Goal: Task Accomplishment & Management: Manage account settings

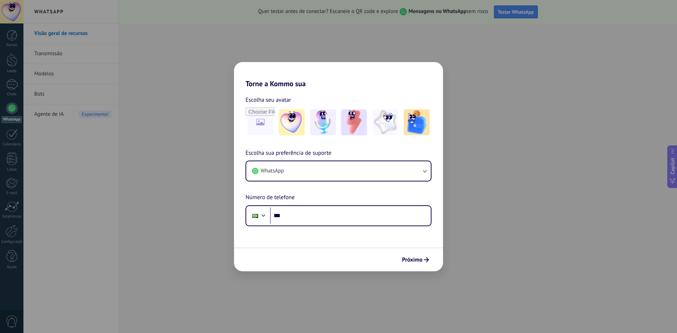
click at [572, 222] on div "Torne a Kommo sua Escolha seu avatar Escolha sua preferência de suporte WhatsAp…" at bounding box center [338, 166] width 677 height 333
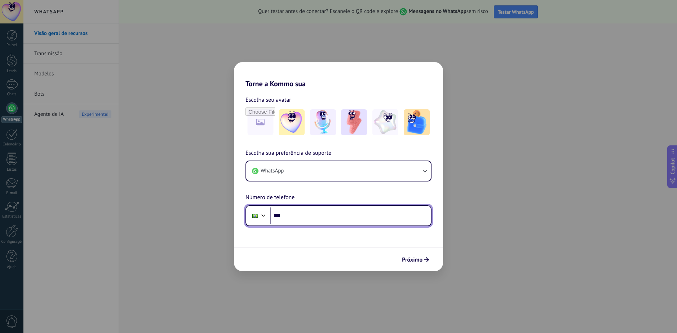
click at [329, 212] on input "***" at bounding box center [350, 215] width 161 height 17
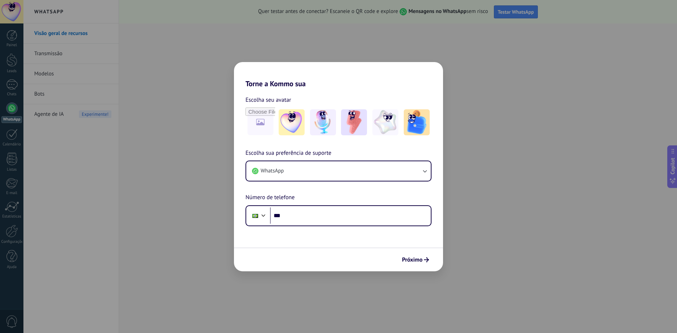
click at [594, 210] on div "Torne a Kommo sua Escolha seu avatar Escolha sua preferência de suporte WhatsAp…" at bounding box center [338, 166] width 677 height 333
click at [422, 264] on button "Próximo" at bounding box center [416, 260] width 34 height 12
click at [419, 257] on span "Próximo" at bounding box center [412, 259] width 21 height 5
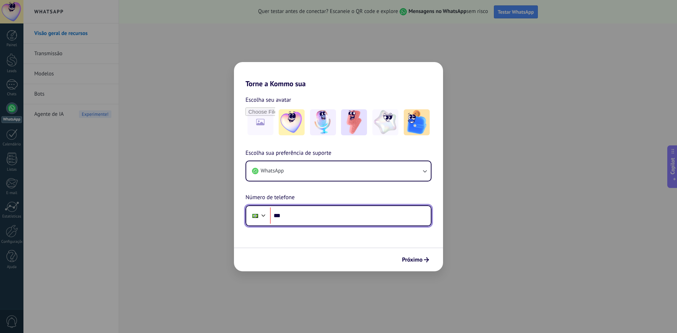
paste input "**********"
type input "**********"
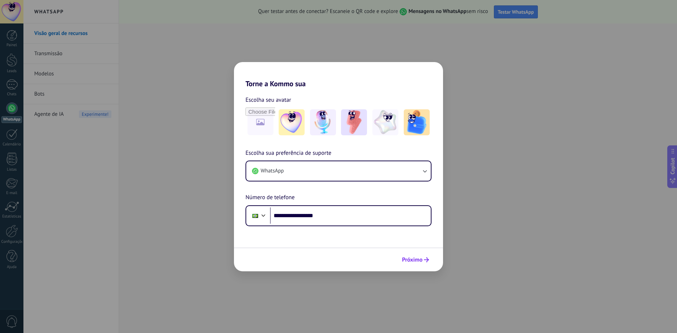
click at [417, 257] on span "Próximo" at bounding box center [412, 259] width 21 height 5
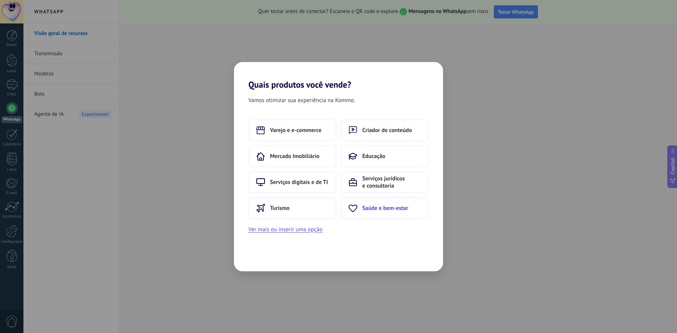
click at [379, 210] on span "Saúde e bem-estar" at bounding box center [386, 208] width 46 height 7
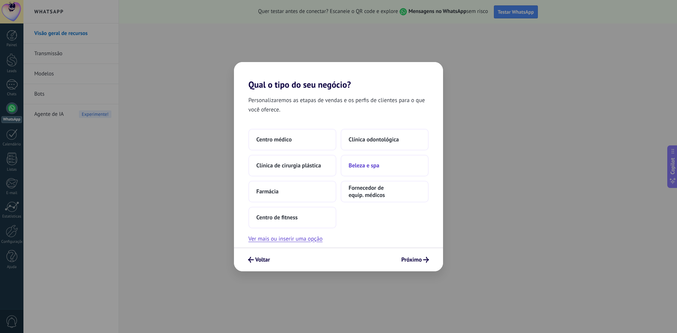
click at [372, 166] on span "Beleza e spa" at bounding box center [364, 165] width 31 height 7
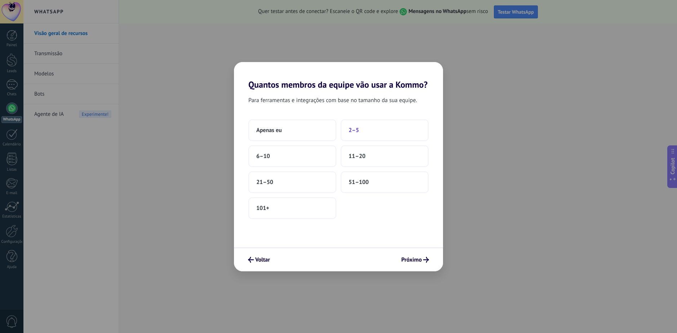
click at [364, 135] on button "2–5" at bounding box center [385, 130] width 88 height 22
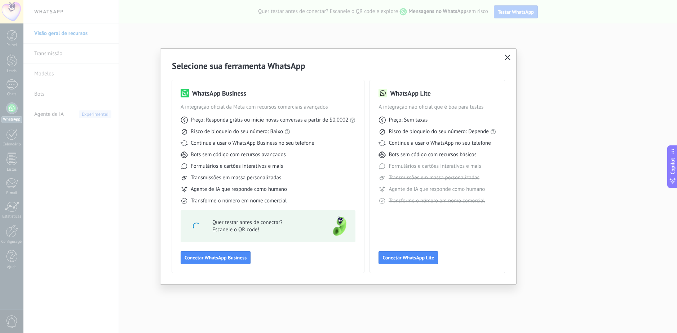
click at [510, 58] on icon "button" at bounding box center [508, 57] width 6 height 6
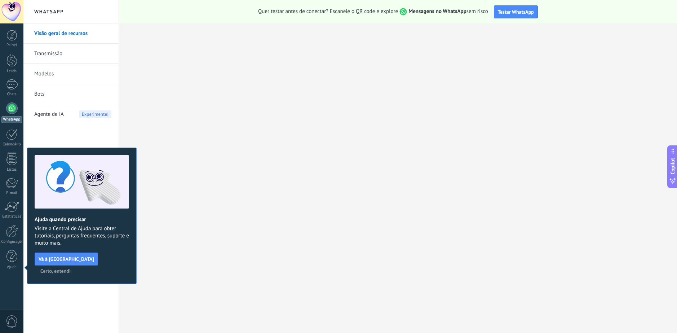
click at [71, 268] on span "Certo, entendi" at bounding box center [55, 270] width 30 height 5
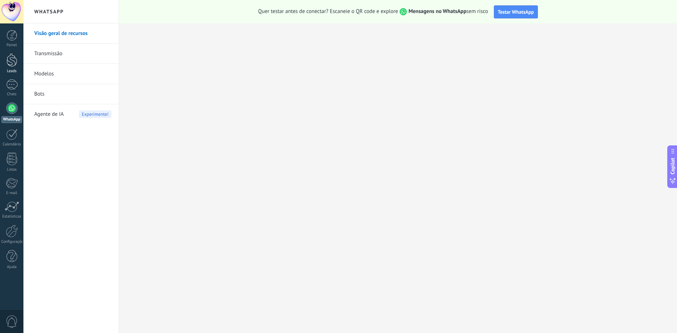
click at [13, 65] on div at bounding box center [11, 59] width 11 height 13
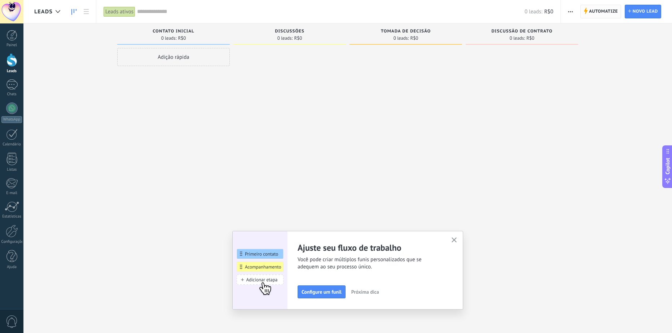
click at [606, 13] on span "Automatize" at bounding box center [603, 11] width 29 height 13
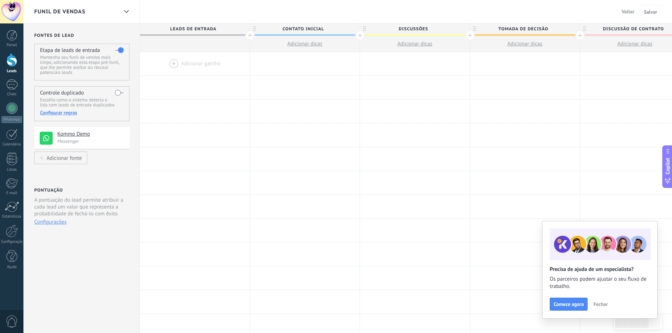
click at [205, 66] on div at bounding box center [195, 63] width 110 height 23
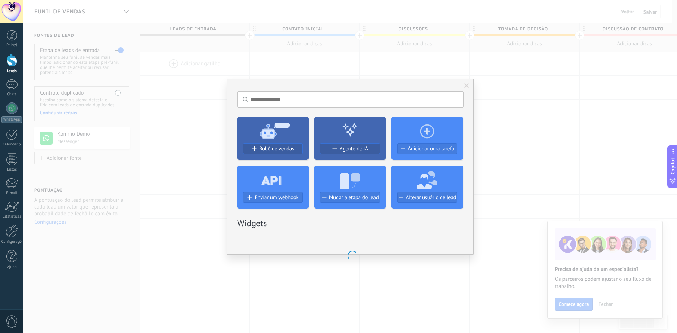
click at [357, 190] on icon at bounding box center [350, 179] width 71 height 26
click at [352, 198] on span "Mudar a etapa do lead" at bounding box center [354, 197] width 50 height 6
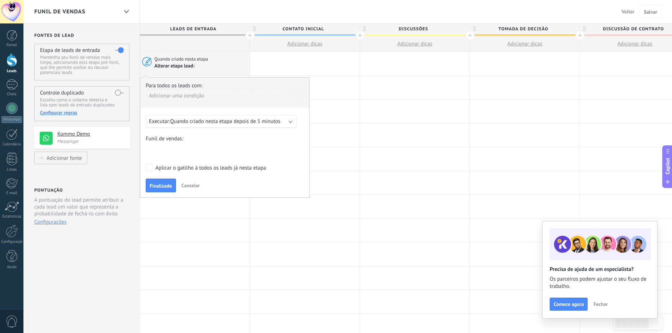
click at [233, 121] on span "Quando criado nesta etapa depois de 5 minutos" at bounding box center [225, 121] width 110 height 7
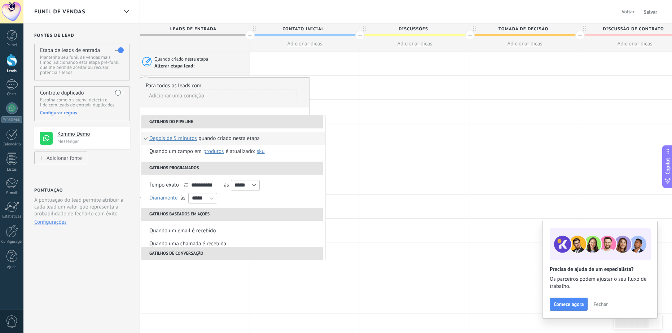
click at [256, 87] on div "Para todos os leads com:" at bounding box center [225, 85] width 158 height 7
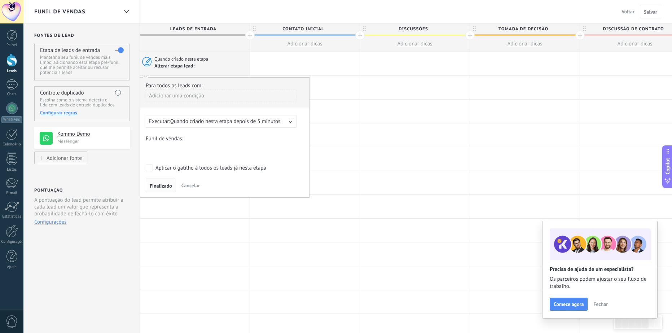
click at [165, 183] on button "Finalizado" at bounding box center [161, 186] width 30 height 14
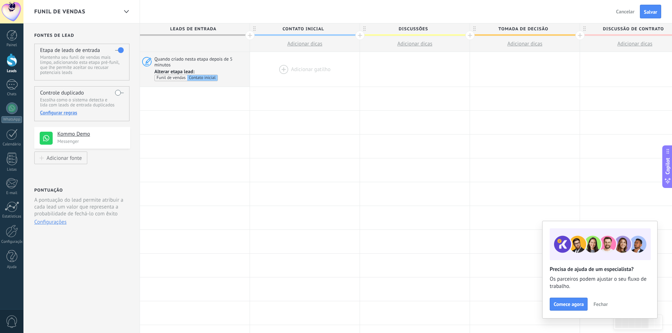
click at [293, 71] on div at bounding box center [305, 69] width 110 height 35
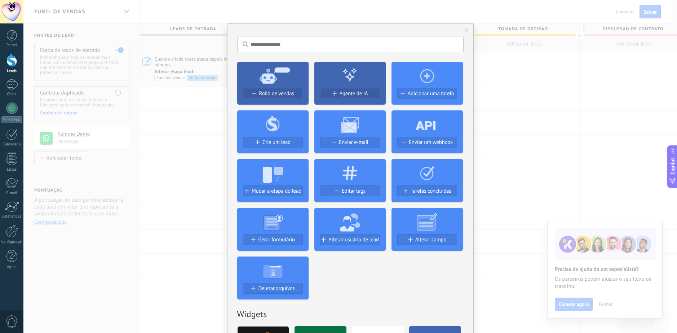
click at [465, 28] on span at bounding box center [467, 30] width 5 height 5
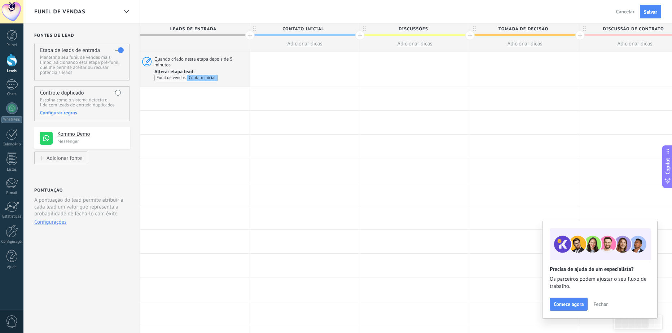
click at [407, 31] on span "Discussões" at bounding box center [413, 28] width 106 height 11
click at [404, 27] on input "**********" at bounding box center [413, 28] width 96 height 11
type input "**********"
click at [535, 27] on span "Tomada de decisão" at bounding box center [523, 28] width 106 height 11
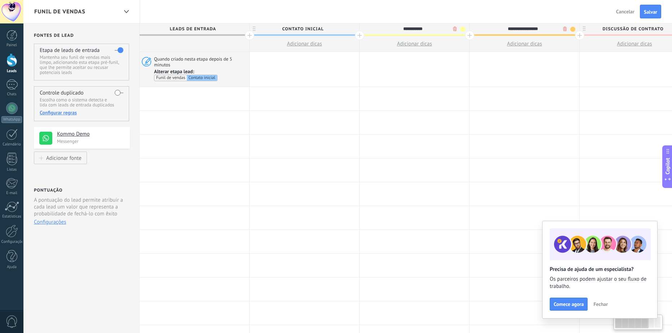
click at [535, 27] on input "**********" at bounding box center [523, 28] width 96 height 11
type input "********"
click at [610, 28] on span "Discussão de contrato" at bounding box center [633, 28] width 106 height 11
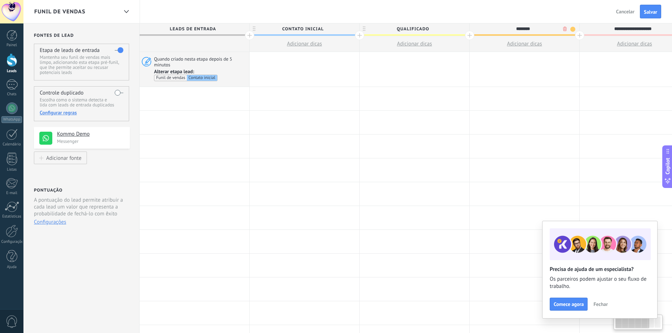
scroll to position [0, 9]
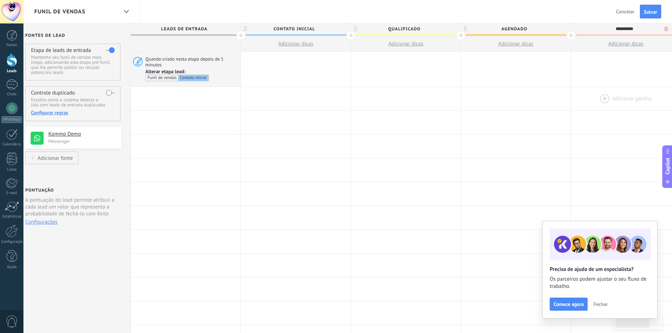
type input "**********"
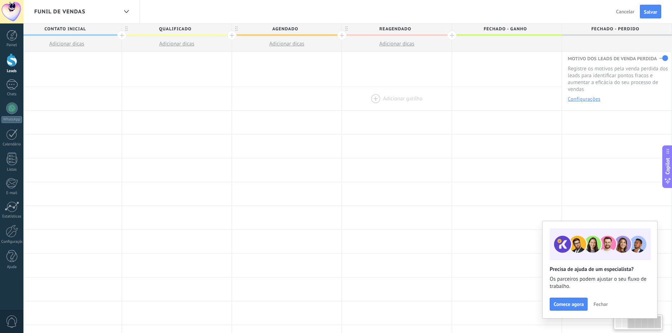
drag, startPoint x: 499, startPoint y: 100, endPoint x: 352, endPoint y: 97, distance: 146.1
click at [352, 97] on div at bounding box center [397, 98] width 110 height 23
click at [449, 34] on div at bounding box center [451, 35] width 9 height 9
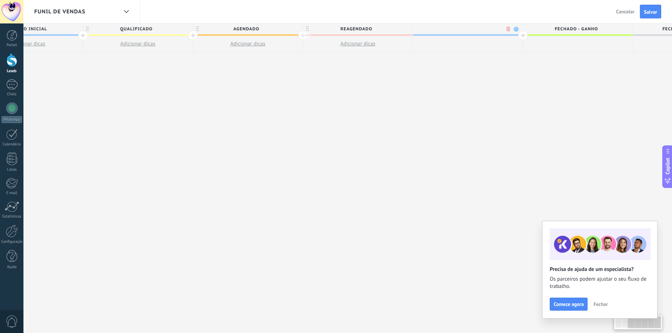
scroll to position [0, 291]
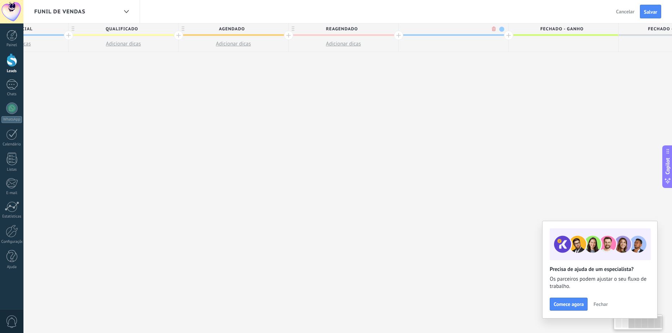
click at [469, 30] on input "text" at bounding box center [452, 28] width 96 height 11
type input "******"
click at [508, 31] on div at bounding box center [508, 35] width 9 height 9
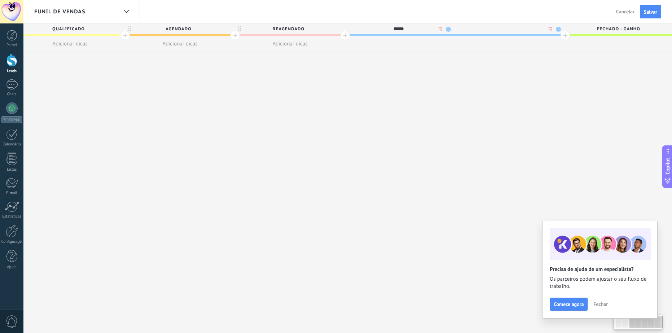
scroll to position [0, 345]
type input "*********"
click at [564, 39] on div at bounding box center [565, 35] width 9 height 9
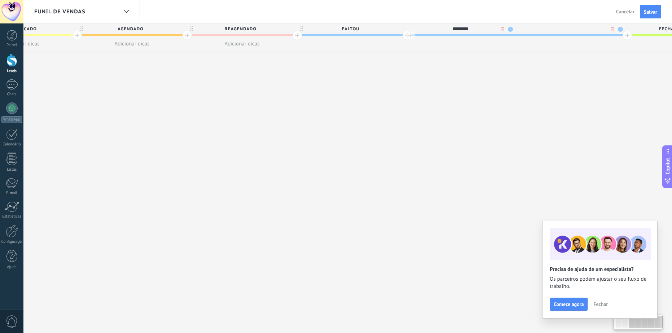
scroll to position [0, 398]
click at [577, 29] on input "**********" at bounding box center [565, 28] width 96 height 11
click at [576, 28] on input "**********" at bounding box center [565, 28] width 96 height 11
click at [577, 28] on input "**********" at bounding box center [565, 28] width 96 height 11
type input "**********"
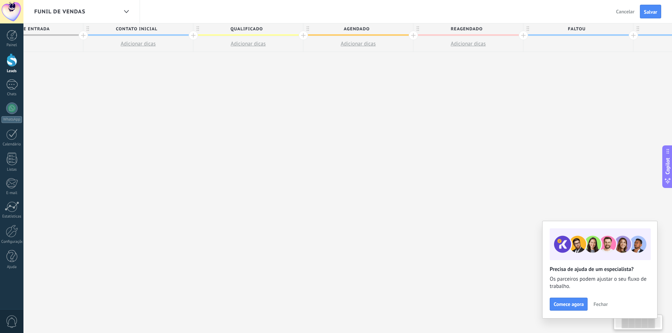
drag, startPoint x: 289, startPoint y: 85, endPoint x: 468, endPoint y: 84, distance: 178.2
click at [523, 95] on div "**********" at bounding box center [523, 178] width 1100 height 310
click at [306, 36] on div at bounding box center [305, 35] width 9 height 9
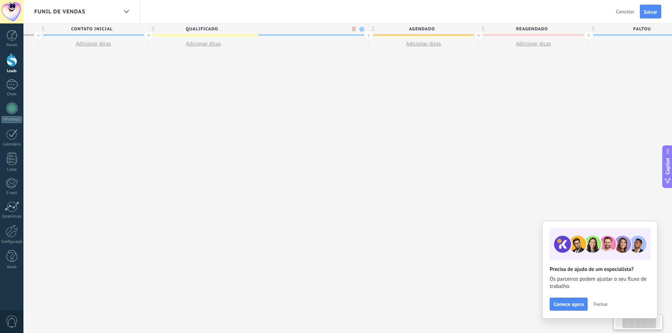
scroll to position [0, 218]
type input "**********"
click at [289, 102] on div "**********" at bounding box center [527, 178] width 1210 height 310
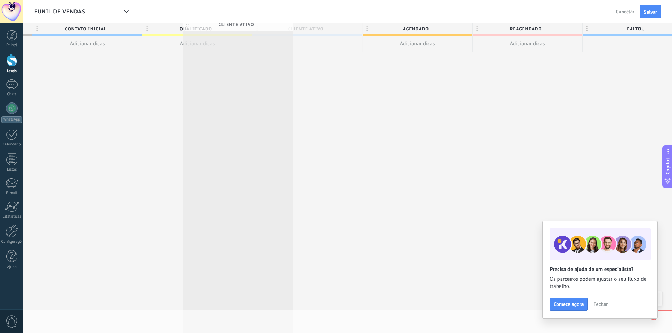
scroll to position [0, 218]
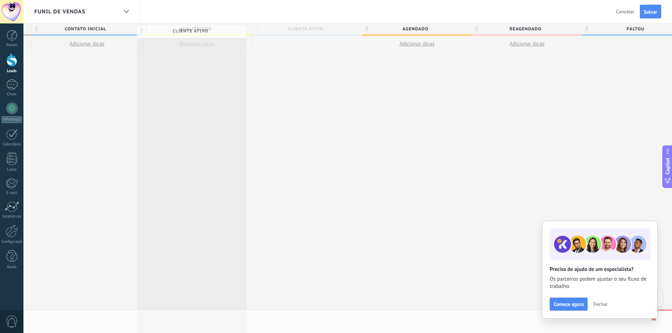
drag, startPoint x: 257, startPoint y: 26, endPoint x: 142, endPoint y: 28, distance: 115.1
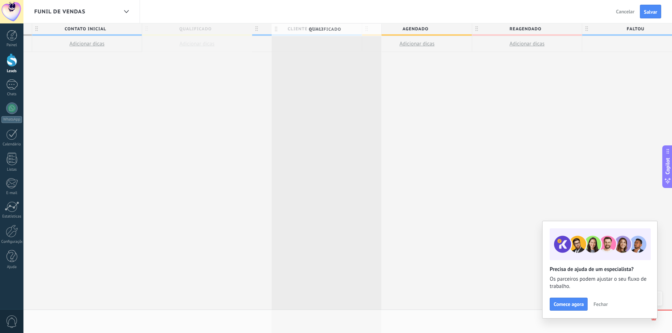
scroll to position [0, 216]
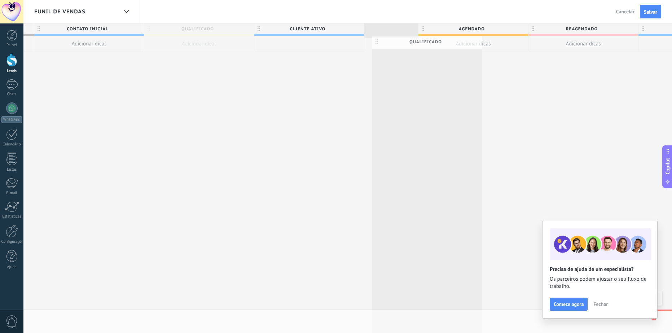
drag, startPoint x: 147, startPoint y: 26, endPoint x: 373, endPoint y: 38, distance: 226.5
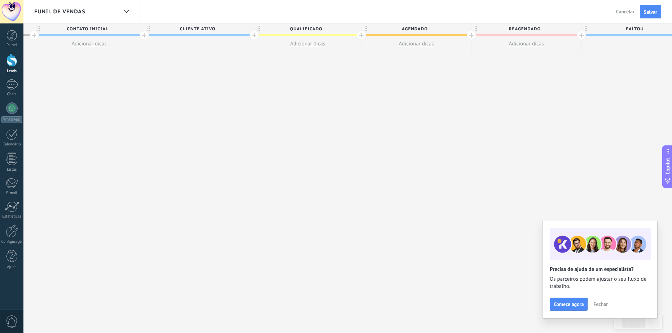
click at [248, 28] on span "cliente ativo" at bounding box center [197, 28] width 106 height 11
click at [250, 29] on span at bounding box center [247, 29] width 5 height 5
click at [272, 49] on span at bounding box center [274, 50] width 6 height 7
click at [354, 28] on span "qualificado" at bounding box center [305, 28] width 103 height 11
click at [355, 28] on span at bounding box center [354, 29] width 5 height 5
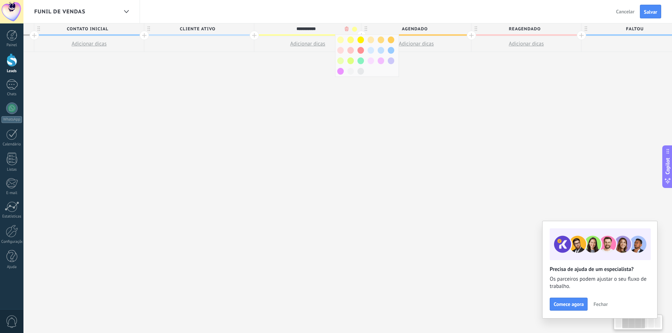
scroll to position [0, 215]
click at [350, 61] on span at bounding box center [351, 60] width 6 height 7
click at [457, 27] on span "agendado" at bounding box center [415, 28] width 106 height 11
click at [464, 28] on span at bounding box center [465, 29] width 5 height 5
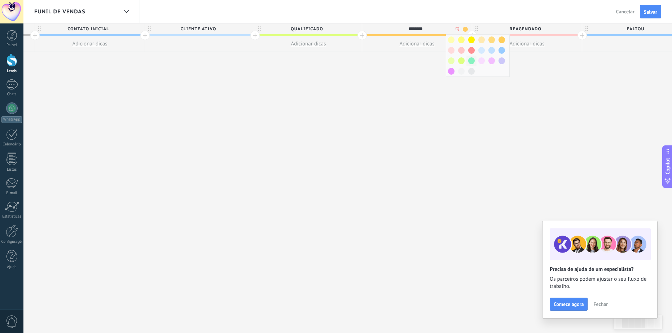
click at [470, 60] on span at bounding box center [471, 60] width 6 height 7
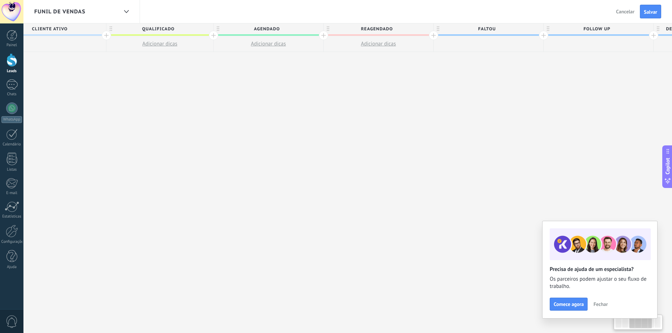
scroll to position [0, 409]
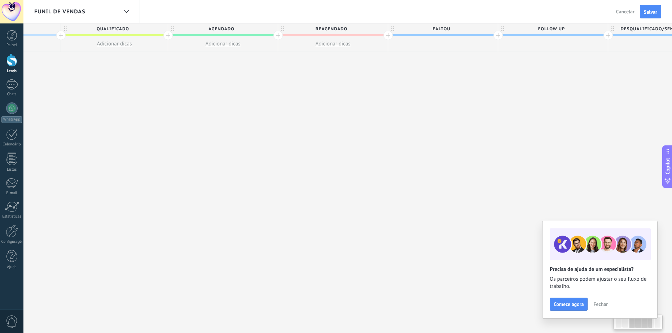
drag, startPoint x: 506, startPoint y: 81, endPoint x: 330, endPoint y: 109, distance: 178.3
click at [330, 109] on div "**********" at bounding box center [334, 178] width 1207 height 310
click at [385, 26] on div "reagendado" at bounding box center [333, 28] width 110 height 11
click at [380, 28] on span at bounding box center [381, 29] width 5 height 5
click at [368, 63] on span at bounding box center [367, 60] width 6 height 7
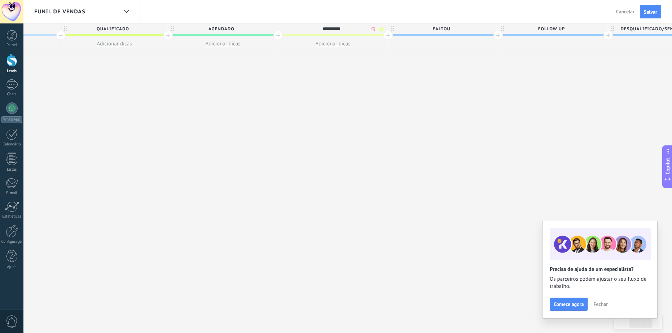
click at [495, 29] on div "faltou" at bounding box center [443, 28] width 110 height 11
click at [495, 29] on div "******" at bounding box center [443, 29] width 110 height 12
click at [493, 30] on span "faltou" at bounding box center [441, 28] width 106 height 11
click at [493, 30] on span at bounding box center [491, 29] width 5 height 5
click at [497, 48] on span at bounding box center [497, 50] width 6 height 7
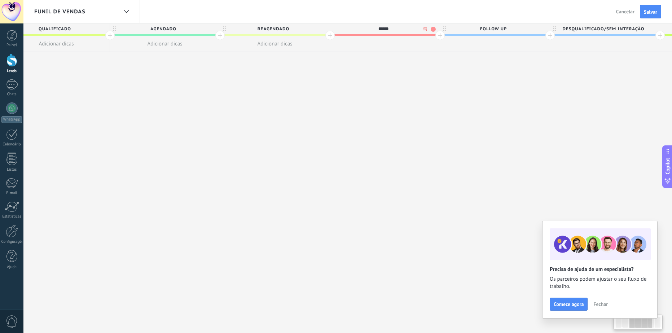
drag, startPoint x: 591, startPoint y: 80, endPoint x: 523, endPoint y: 61, distance: 70.5
click at [532, 90] on div "**********" at bounding box center [276, 178] width 1207 height 310
click at [535, 30] on span "follow up" at bounding box center [484, 28] width 106 height 11
click at [534, 29] on span at bounding box center [533, 29] width 5 height 5
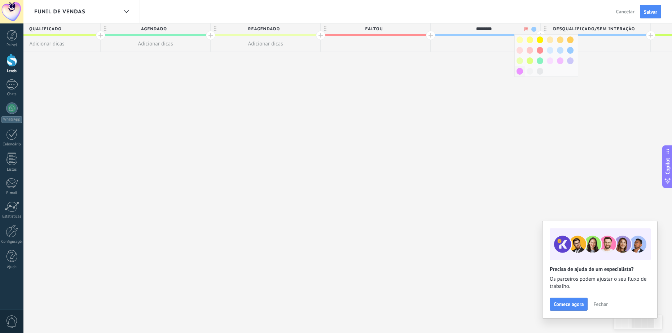
click at [519, 71] on span at bounding box center [520, 71] width 6 height 7
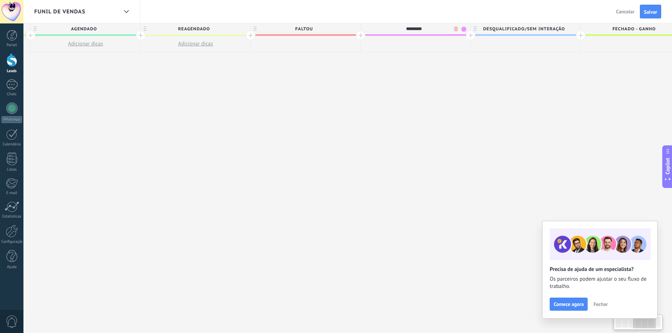
drag, startPoint x: 554, startPoint y: 76, endPoint x: 501, endPoint y: 39, distance: 64.8
click at [482, 80] on div "**********" at bounding box center [196, 178] width 1207 height 310
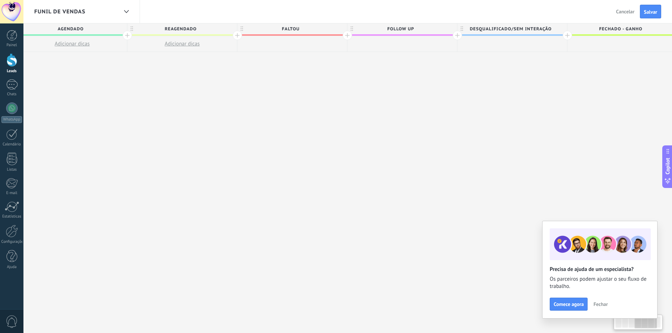
scroll to position [0, 559]
click at [563, 28] on span "desqualificado/sem interação" at bounding box center [511, 28] width 106 height 11
click at [563, 28] on span at bounding box center [561, 29] width 5 height 5
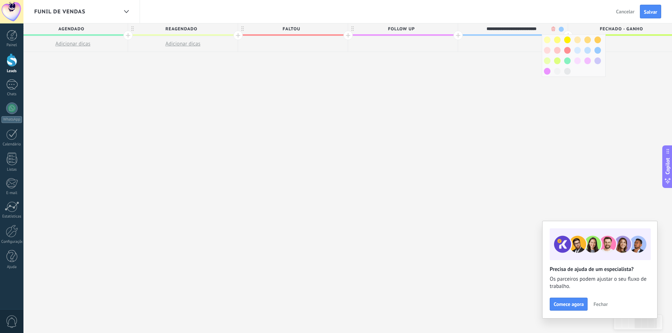
click at [567, 50] on span at bounding box center [567, 50] width 6 height 7
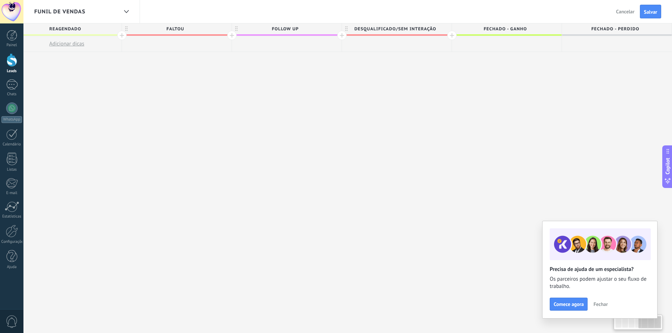
drag, startPoint x: 491, startPoint y: 112, endPoint x: 507, endPoint y: 72, distance: 43.1
click at [389, 104] on div "**********" at bounding box center [68, 178] width 1207 height 310
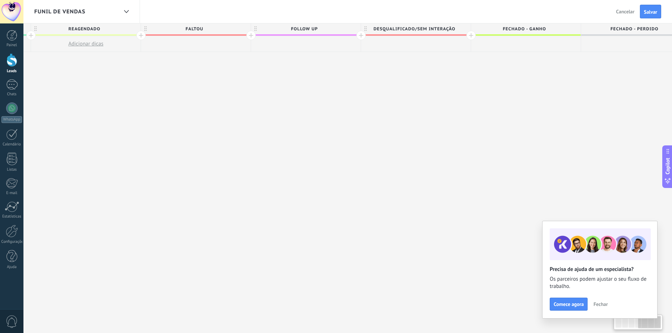
click at [645, 8] on button "Salvar" at bounding box center [650, 12] width 21 height 14
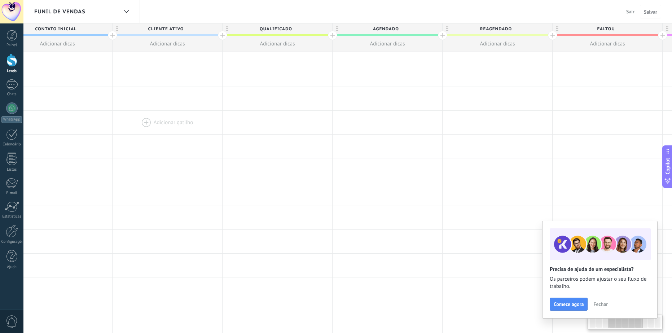
scroll to position [0, 220]
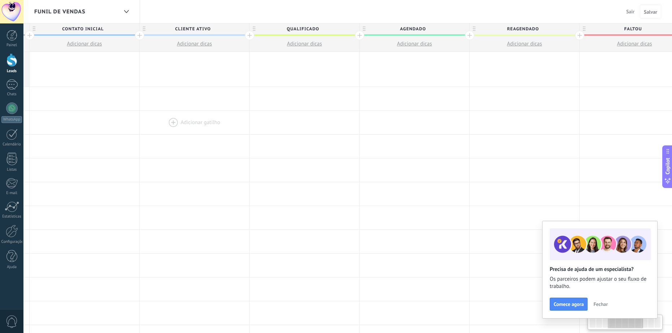
drag, startPoint x: 165, startPoint y: 114, endPoint x: 197, endPoint y: 132, distance: 36.0
click at [601, 134] on div "**********" at bounding box center [525, 307] width 1210 height 511
drag, startPoint x: 172, startPoint y: 132, endPoint x: 81, endPoint y: 70, distance: 110.4
click at [525, 131] on div "Adicionar gatilho Adicionar gatilho Adicionar gatilho Adicionar gatilho Adicion…" at bounding box center [525, 123] width 1210 height 24
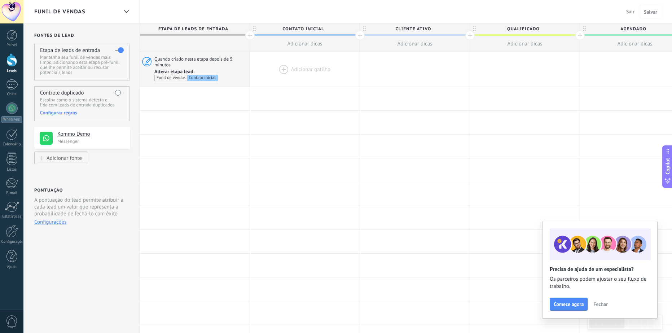
click at [308, 67] on div at bounding box center [305, 69] width 110 height 35
click at [294, 69] on div at bounding box center [305, 69] width 110 height 35
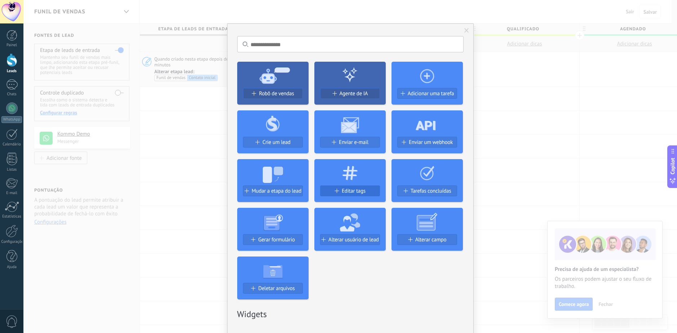
click at [340, 192] on div "Editar tags" at bounding box center [350, 191] width 59 height 6
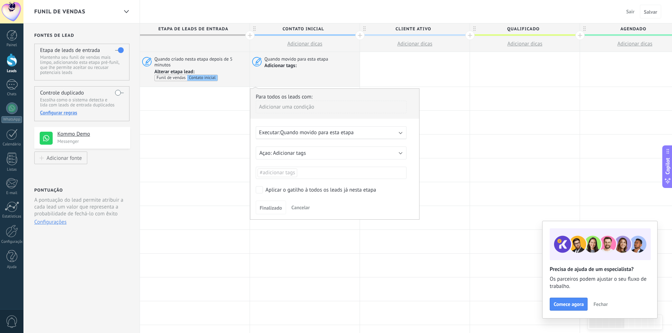
click at [301, 174] on ul "#adicionar tags" at bounding box center [331, 173] width 149 height 10
click at [467, 12] on div "Funil de vendas Sair Cancelar Salvar" at bounding box center [347, 11] width 649 height 23
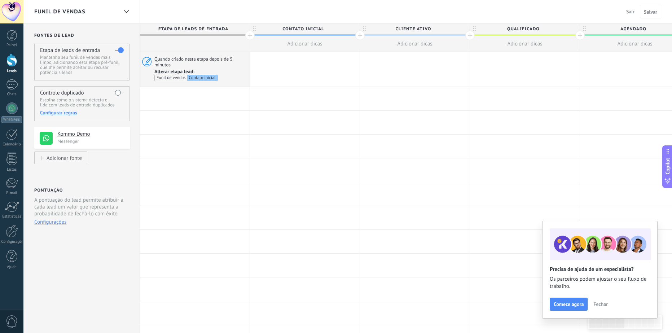
click at [299, 68] on div at bounding box center [305, 69] width 110 height 35
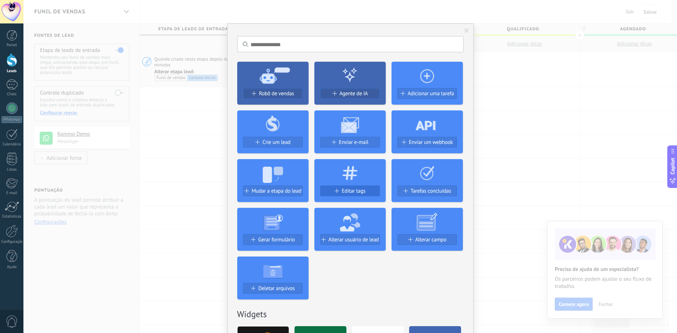
click at [348, 193] on span "Editar tags" at bounding box center [354, 191] width 24 height 6
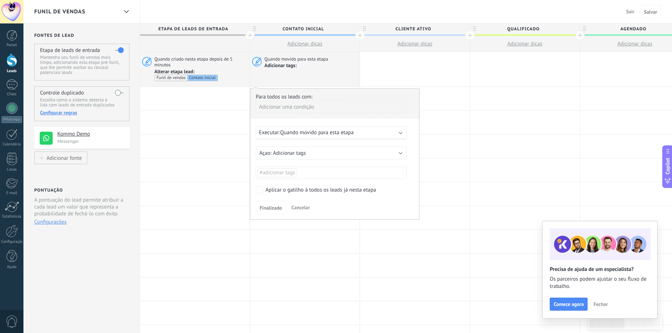
click at [303, 173] on ul "#adicionar tags" at bounding box center [331, 173] width 149 height 10
type input "**********"
click at [316, 188] on span "CONTATO INICIAL" at bounding box center [306, 186] width 45 height 10
click at [358, 199] on div "Para todos os leads com: Adicionar uma condição Executar: Quando movido para es…" at bounding box center [335, 153] width 170 height 131
click at [273, 205] on span "Finalizado" at bounding box center [271, 207] width 22 height 5
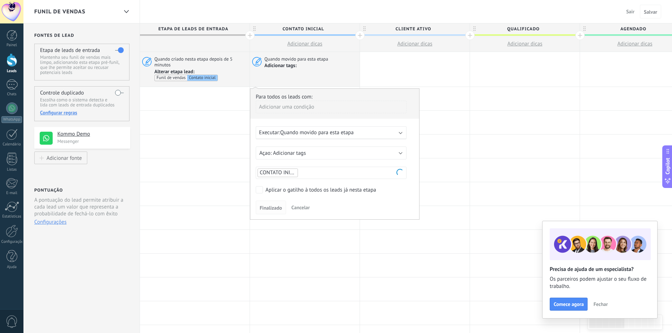
click at [273, 205] on span "Finalizado" at bounding box center [271, 207] width 22 height 5
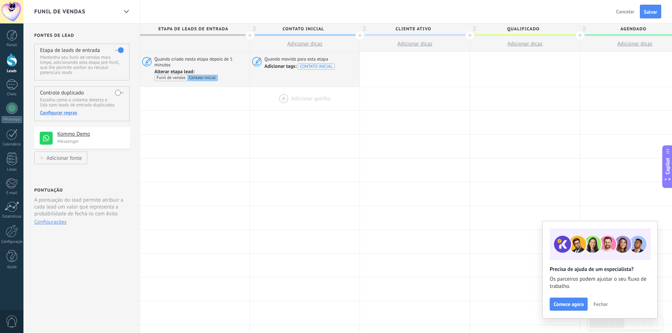
click at [301, 98] on div at bounding box center [305, 98] width 110 height 23
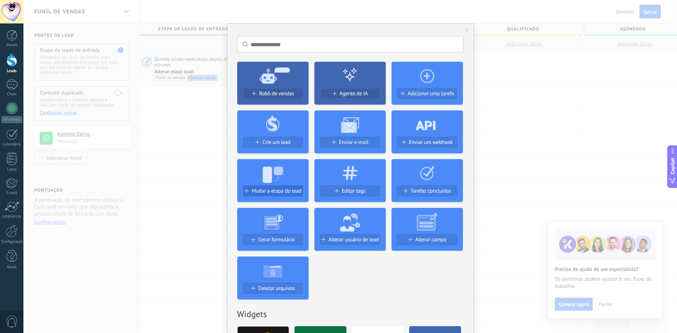
click at [287, 194] on button "Mudar a etapa do lead" at bounding box center [273, 190] width 60 height 11
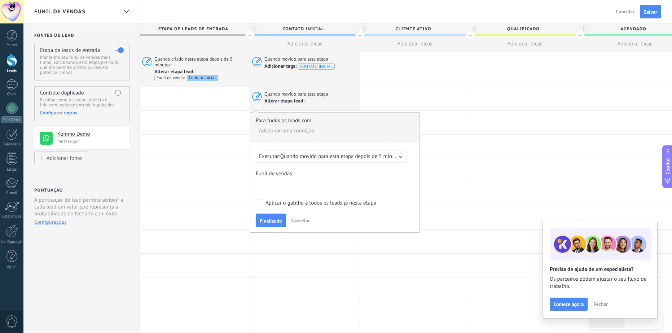
click at [347, 158] on span "Quando movido para esta etapa depois de 5 minutos" at bounding box center [341, 156] width 122 height 7
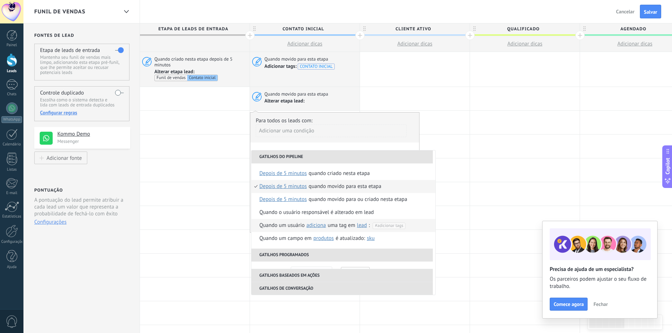
click at [388, 227] on span "#adicionar tags" at bounding box center [389, 225] width 28 height 5
click at [359, 237] on li "CONTATO INICIAL" at bounding box center [372, 238] width 108 height 10
click at [271, 222] on div "Quando um usuário adiciona remove adiciona uma tag em lead contato empresa lead…" at bounding box center [314, 225] width 110 height 13
click at [272, 223] on div "Quando um usuário adiciona remove adiciona uma tag em lead contato empresa lead…" at bounding box center [339, 225] width 161 height 13
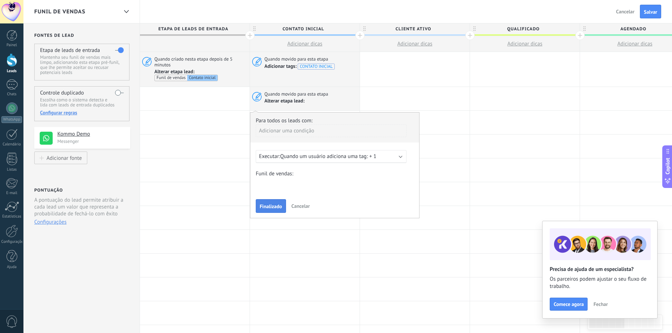
click at [272, 204] on span "Finalizado" at bounding box center [271, 206] width 22 height 5
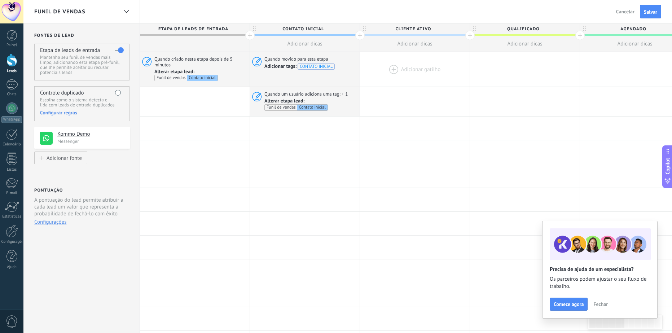
click at [405, 59] on div at bounding box center [415, 69] width 110 height 35
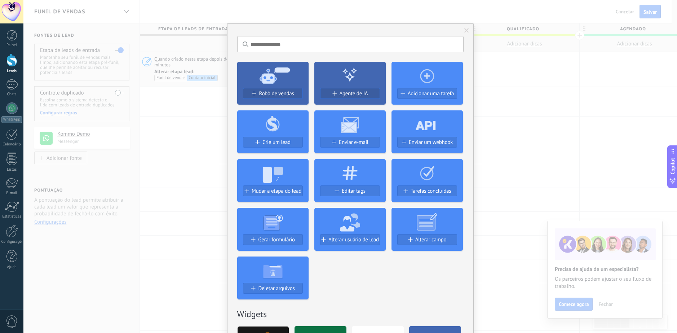
click at [343, 184] on icon at bounding box center [350, 172] width 71 height 26
click at [344, 189] on span "Editar tags" at bounding box center [354, 191] width 24 height 6
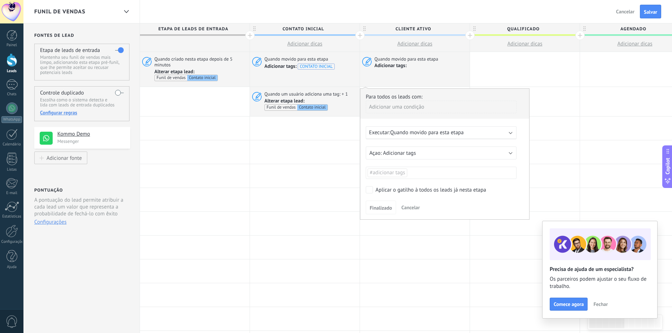
click at [409, 167] on div "#adicionar tags" at bounding box center [441, 173] width 151 height 12
click at [411, 172] on ul "#adicionar tags" at bounding box center [441, 173] width 149 height 10
type input "**********"
click at [415, 185] on span "CLIENTE ATIVO" at bounding box center [414, 186] width 40 height 10
click at [462, 198] on div "Para todos os leads com: Adicionar uma condição Executar: Quando movido para es…" at bounding box center [445, 153] width 170 height 131
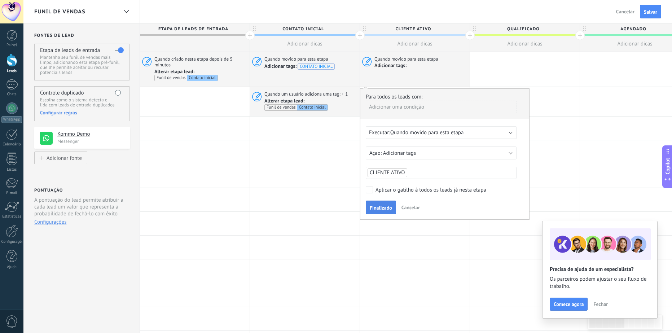
click at [383, 206] on span "Finalizado" at bounding box center [381, 207] width 22 height 5
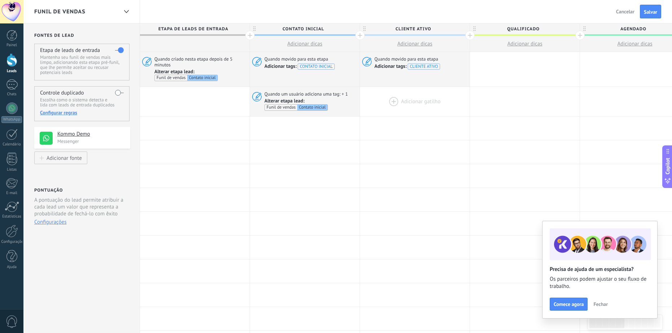
click at [396, 101] on div at bounding box center [415, 101] width 110 height 29
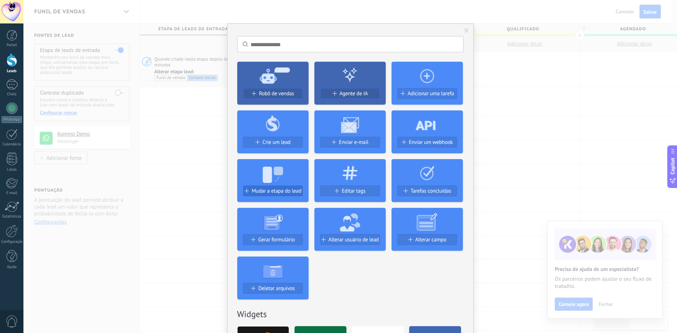
click at [263, 194] on span "Mudar a etapa do lead" at bounding box center [277, 191] width 50 height 6
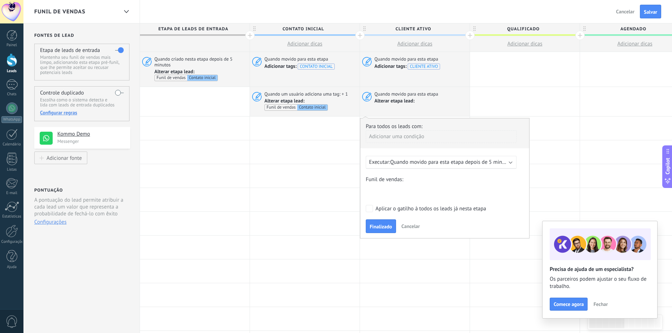
click at [453, 163] on span "Quando movido para esta etapa depois de 5 minutos" at bounding box center [451, 162] width 122 height 7
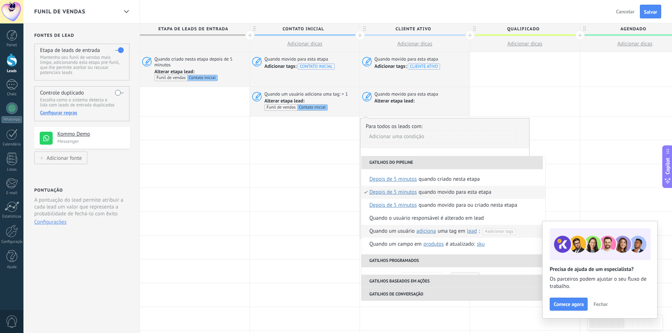
click at [498, 229] on span "#adicionar tags" at bounding box center [499, 231] width 28 height 5
click at [444, 246] on span "CLIENTE ATIVO" at bounding box center [447, 243] width 32 height 6
click at [393, 235] on div "Quando um usuário adiciona remove adiciona uma tag em lead contato empresa lead…" at bounding box center [424, 231] width 110 height 13
click at [390, 234] on div "Quando um usuário adiciona remove adiciona uma tag em lead contato empresa lead…" at bounding box center [447, 231] width 156 height 13
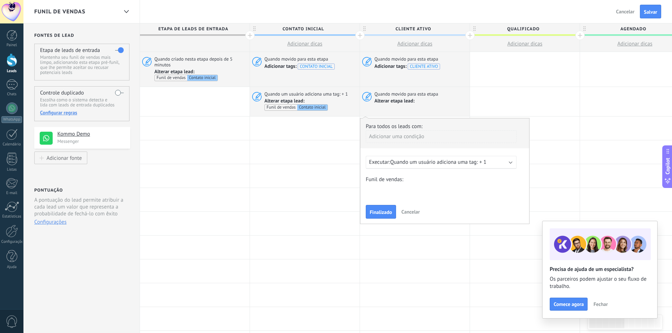
click at [0, 0] on div "Contato inicial cliente ativo qualificado agendado reagendado faltou follow up …" at bounding box center [0, 0] width 0 height 0
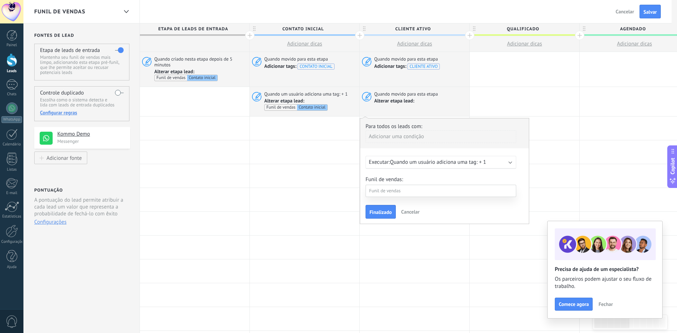
click at [0, 0] on label "cliente ativo" at bounding box center [0, 0] width 0 height 0
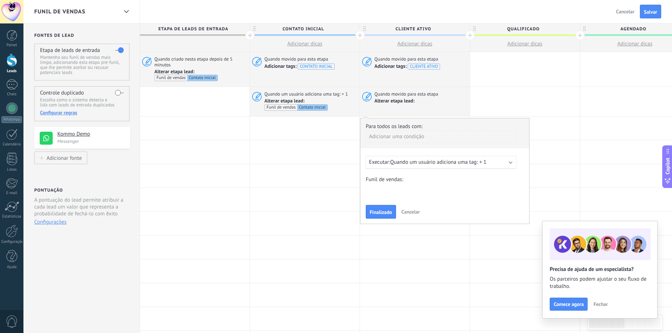
click at [383, 212] on span "Finalizado" at bounding box center [381, 212] width 22 height 5
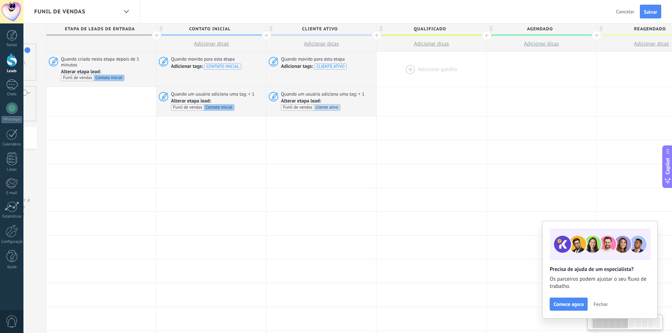
scroll to position [0, 94]
drag, startPoint x: 480, startPoint y: 97, endPoint x: 420, endPoint y: 84, distance: 61.0
click at [415, 103] on div at bounding box center [431, 101] width 110 height 29
click at [435, 68] on div at bounding box center [431, 69] width 110 height 35
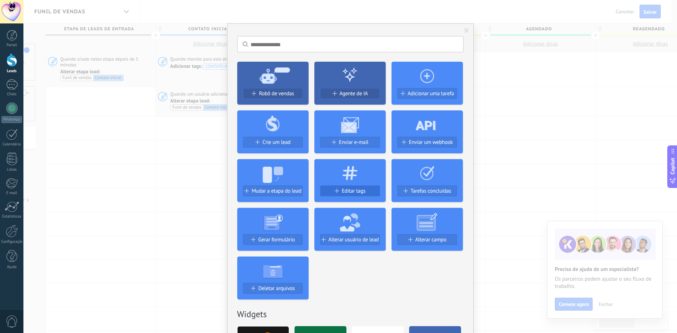
click at [335, 188] on button "Editar tags" at bounding box center [350, 190] width 60 height 11
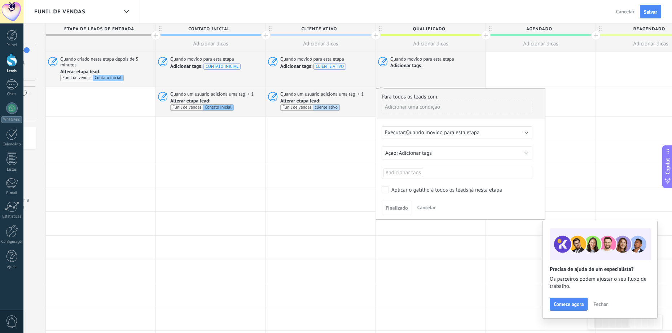
click at [421, 170] on span "#adicionar tags" at bounding box center [403, 172] width 35 height 7
type input "**********"
click at [462, 194] on div "Para todos os leads com: Adicionar uma condição Executar: Quando movido para es…" at bounding box center [461, 153] width 170 height 131
click at [395, 208] on span "Finalizado" at bounding box center [397, 207] width 22 height 5
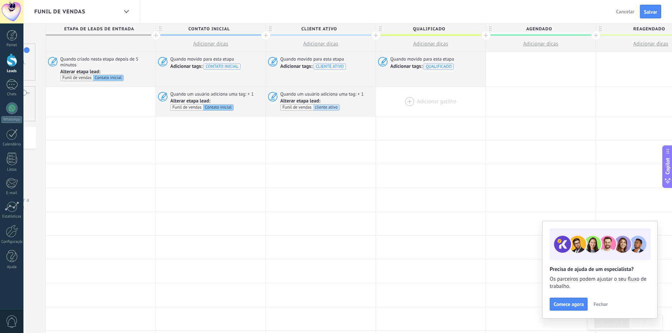
click at [406, 102] on div at bounding box center [431, 101] width 110 height 29
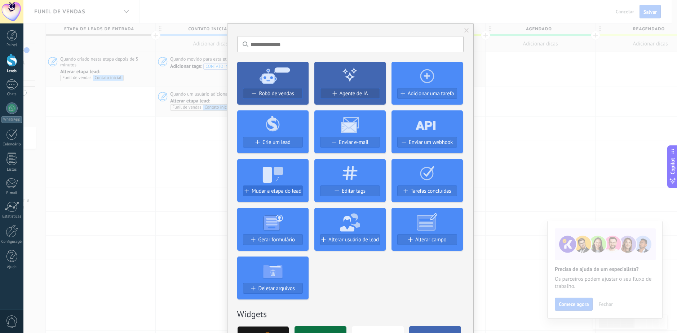
click at [293, 194] on span "Mudar a etapa do lead" at bounding box center [277, 191] width 50 height 6
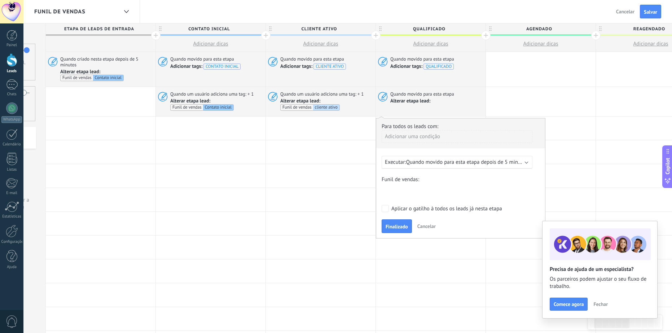
click at [444, 160] on span "Quando movido para esta etapa depois de 5 minutos" at bounding box center [467, 162] width 122 height 7
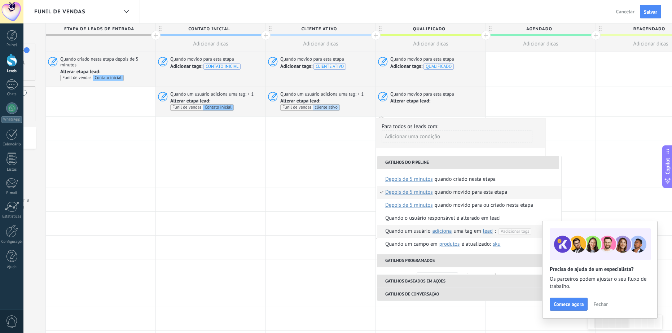
click at [504, 231] on span "#adicionar tags" at bounding box center [515, 231] width 28 height 5
click at [454, 264] on span "QUALIFICADO" at bounding box center [462, 263] width 30 height 6
click at [411, 234] on div "Quando um usuário adiciona remove adiciona uma tag em lead contato empresa lead…" at bounding box center [440, 231] width 110 height 13
click at [411, 234] on div "Quando um usuário adiciona remove adiciona uma tag em lead contato empresa lead…" at bounding box center [462, 231] width 154 height 13
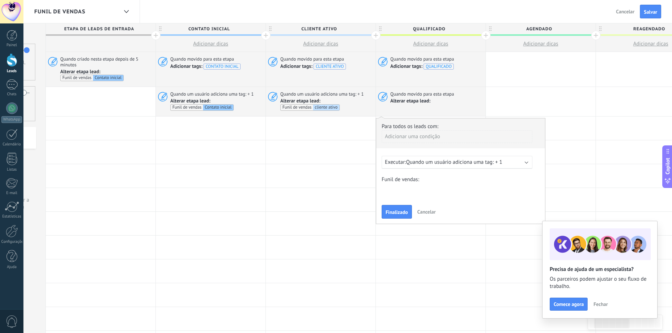
click at [0, 0] on div "Contato inicial cliente ativo qualificado agendado reagendado faltou follow up …" at bounding box center [0, 0] width 0 height 0
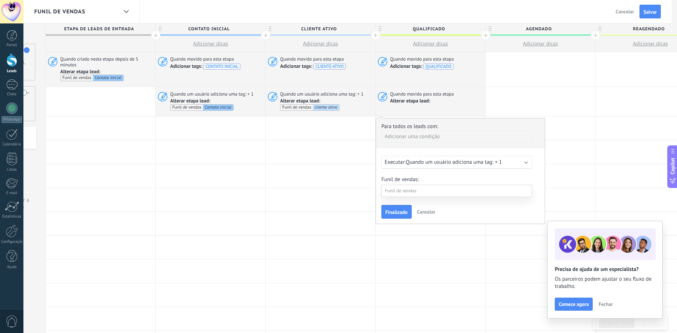
click at [0, 0] on label "qualificado" at bounding box center [0, 0] width 0 height 0
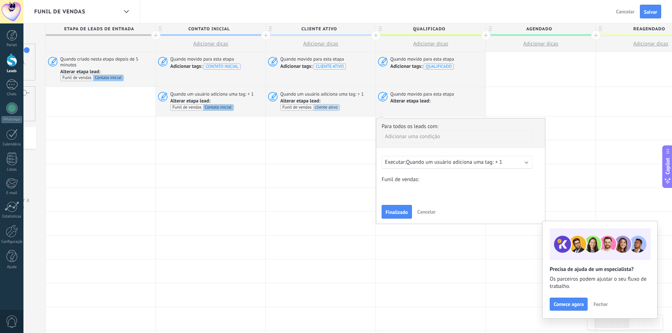
click at [404, 218] on div "Para todos os leads com: Adicionar uma condição Executar: Quando um usuário adi…" at bounding box center [461, 171] width 170 height 106
click at [398, 211] on span "Finalizado" at bounding box center [397, 212] width 22 height 5
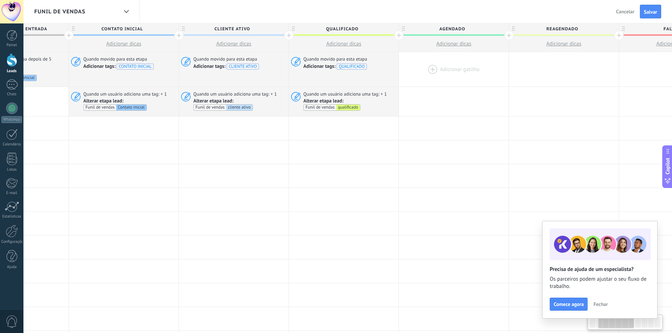
drag, startPoint x: 522, startPoint y: 97, endPoint x: 450, endPoint y: 60, distance: 80.8
click at [433, 104] on div at bounding box center [454, 101] width 110 height 29
click at [451, 70] on div at bounding box center [453, 69] width 110 height 35
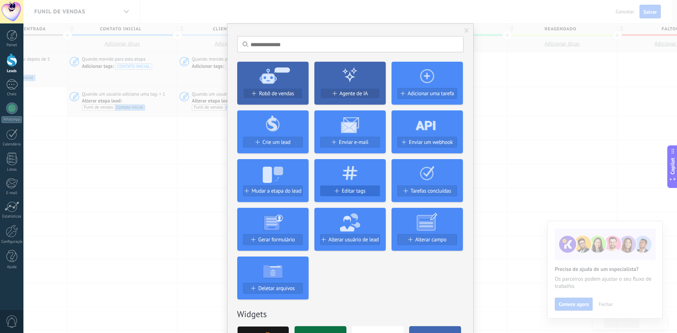
click at [351, 190] on span "Editar tags" at bounding box center [354, 191] width 24 height 6
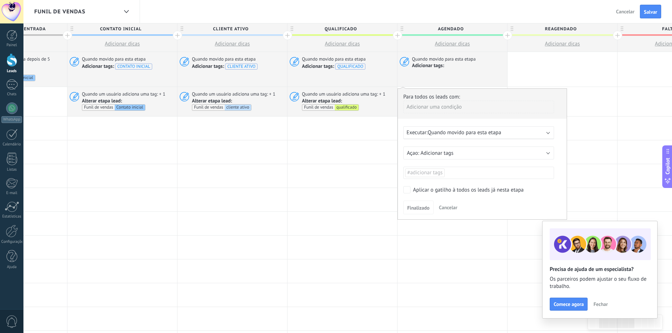
click at [448, 180] on div "Para todos os leads com: Adicionar uma condição Executar: Quando movido para es…" at bounding box center [483, 153] width 170 height 131
click at [449, 177] on ul "#adicionar tags" at bounding box center [478, 173] width 149 height 10
type input "********"
click at [524, 198] on div "Para todos os leads com: Adicionar uma condição Executar: Quando movido para es…" at bounding box center [483, 153] width 170 height 131
click at [415, 203] on button "Finalizado" at bounding box center [418, 208] width 30 height 14
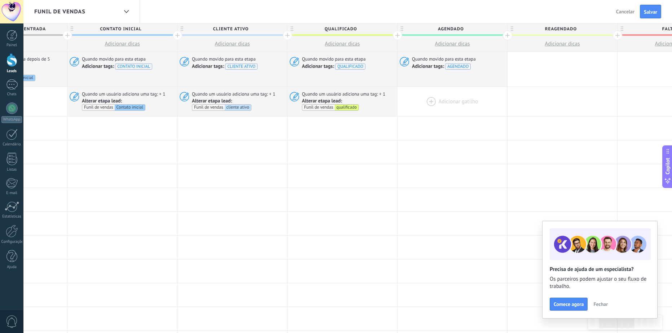
click at [425, 98] on div at bounding box center [453, 101] width 110 height 29
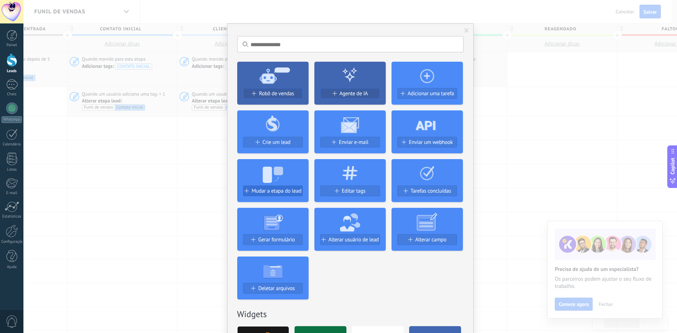
click at [267, 193] on span "Mudar a etapa do lead" at bounding box center [277, 191] width 50 height 6
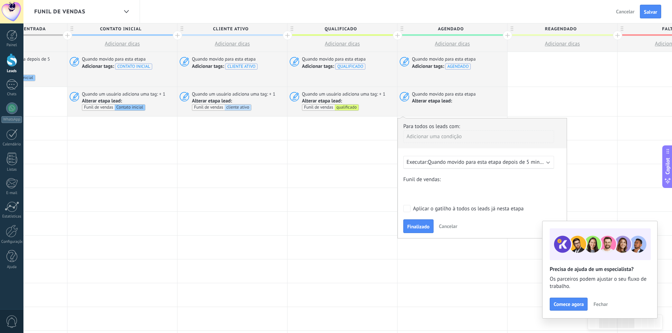
click at [0, 0] on div "Contato inicial cliente ativo qualificado agendado reagendado faltou follow up …" at bounding box center [0, 0] width 0 height 0
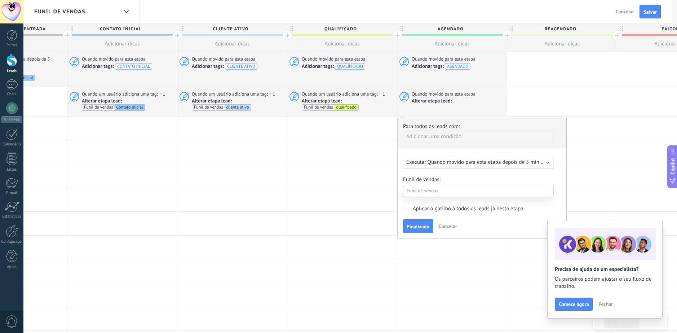
click at [0, 0] on label "agendado" at bounding box center [0, 0] width 0 height 0
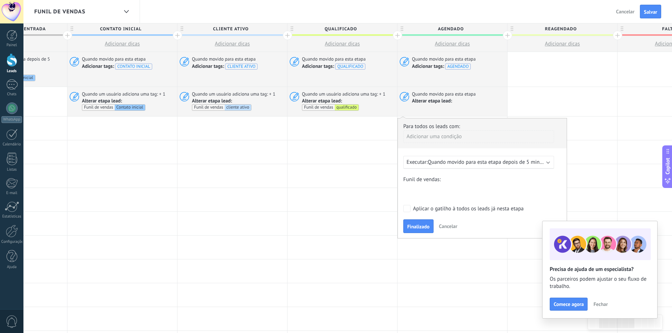
click at [465, 161] on span "Quando movido para esta etapa depois de 5 minutos" at bounding box center [489, 162] width 122 height 7
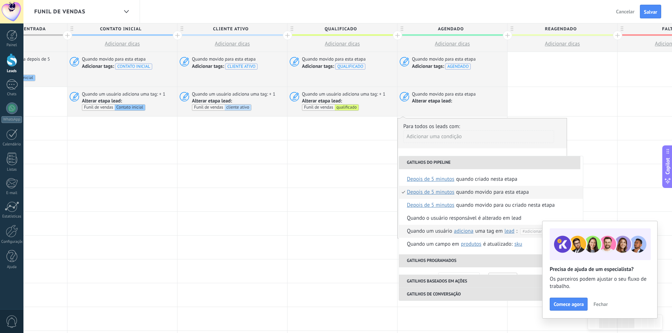
click at [533, 231] on span "#adicionar tags" at bounding box center [536, 231] width 28 height 5
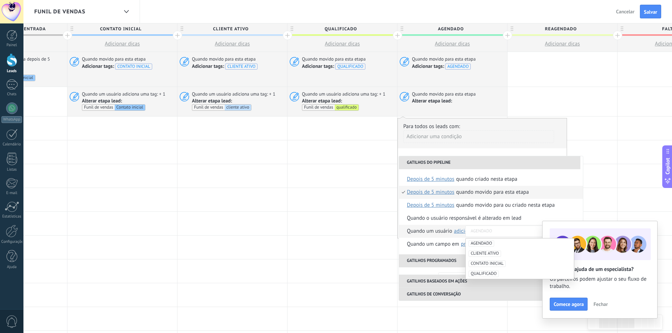
click at [485, 244] on span "AGENDADO" at bounding box center [482, 243] width 26 height 6
click at [408, 229] on div "Quando um usuário adiciona remove adiciona uma tag em lead contato empresa lead…" at bounding box center [462, 231] width 110 height 13
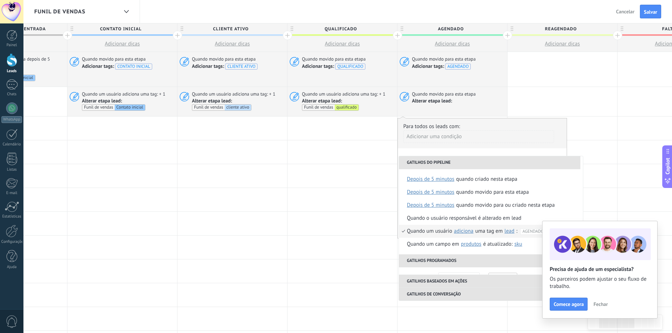
click at [429, 229] on div "Quando um usuário adiciona remove adiciona uma tag em lead contato empresa lead…" at bounding box center [482, 231] width 150 height 13
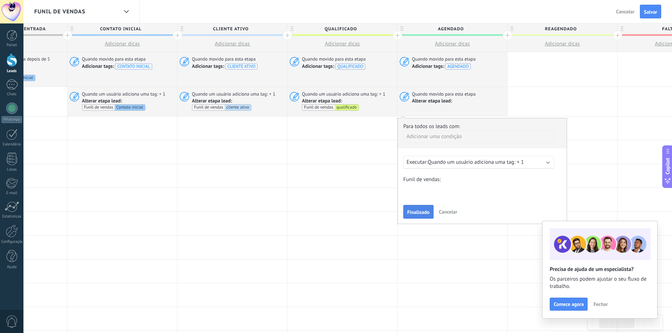
click at [420, 211] on span "Finalizado" at bounding box center [418, 212] width 22 height 5
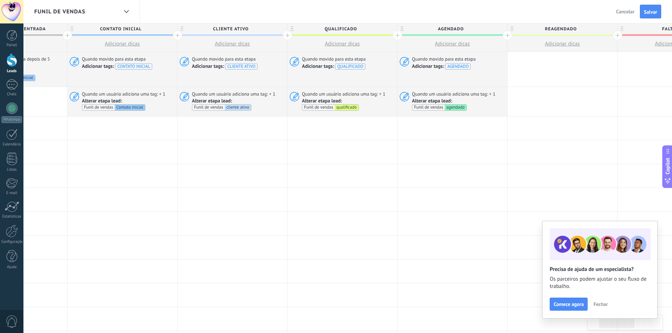
click at [600, 306] on span "Fechar" at bounding box center [600, 304] width 14 height 5
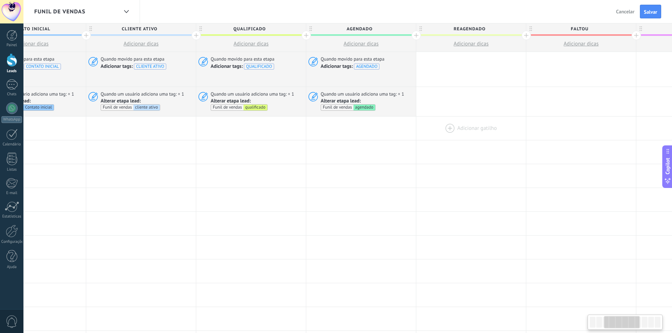
drag, startPoint x: 517, startPoint y: 156, endPoint x: 417, endPoint y: 116, distance: 107.5
click at [419, 153] on div at bounding box center [471, 151] width 110 height 23
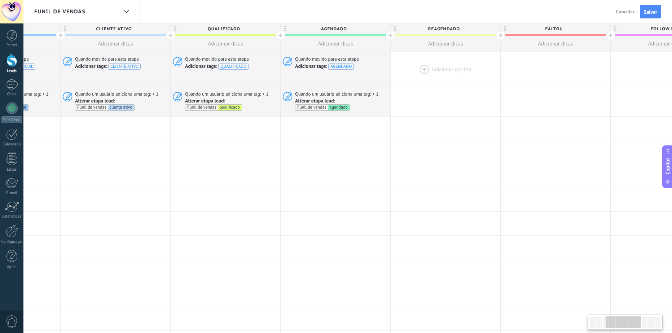
click at [439, 63] on div at bounding box center [446, 69] width 110 height 35
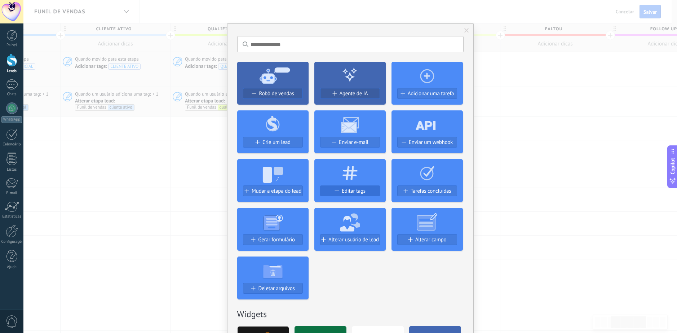
click at [352, 196] on button "Editar tags" at bounding box center [350, 190] width 60 height 11
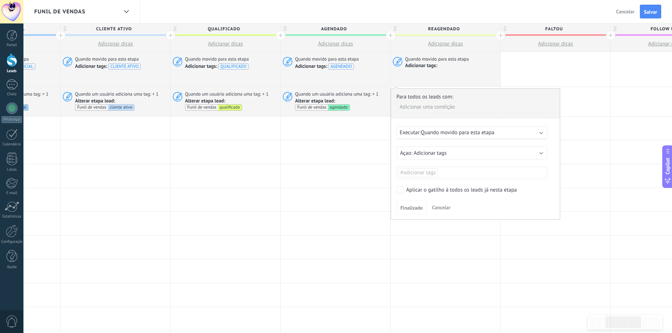
click at [442, 171] on ul "#adicionar tags" at bounding box center [472, 173] width 149 height 10
type input "**********"
click at [476, 194] on div "Para todos os leads com: Adicionar uma condição Executar: Quando movido para es…" at bounding box center [476, 153] width 170 height 131
click at [411, 205] on span "Finalizado" at bounding box center [411, 207] width 22 height 5
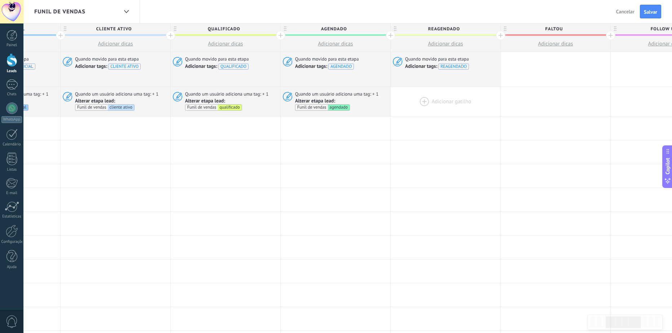
click at [435, 103] on div at bounding box center [446, 101] width 110 height 29
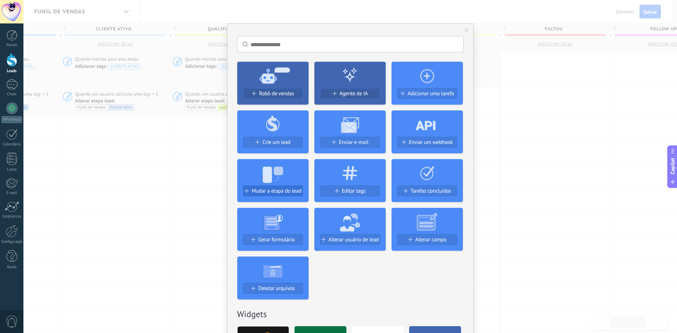
click at [260, 189] on span "Mudar a etapa do lead" at bounding box center [277, 191] width 50 height 6
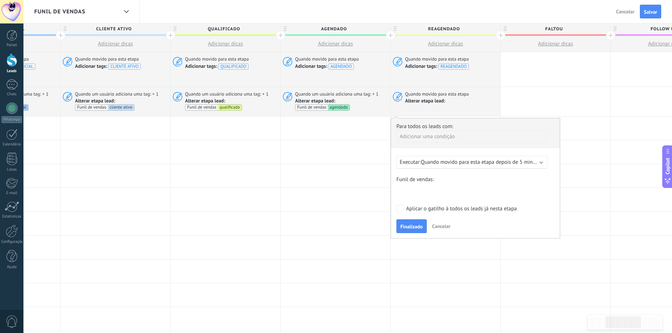
click at [456, 165] on span "Quando movido para esta etapa depois de 5 minutos" at bounding box center [482, 162] width 122 height 7
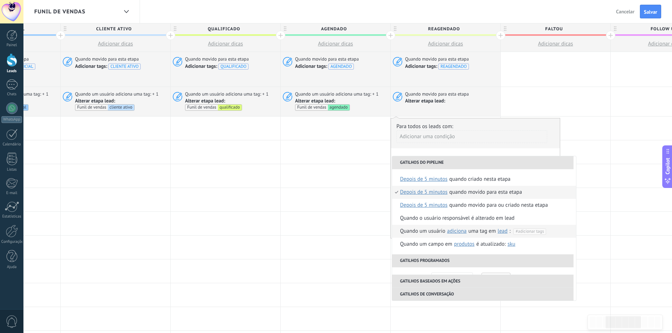
click at [539, 230] on span "#adicionar tags" at bounding box center [530, 231] width 28 height 5
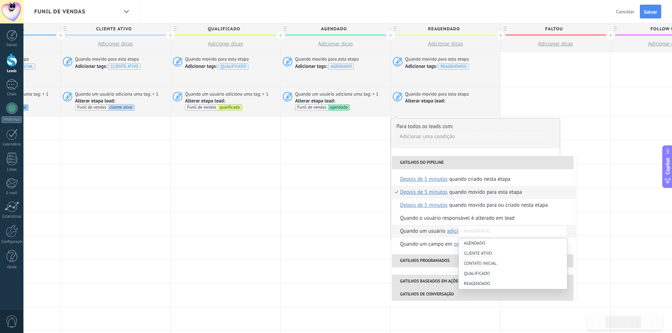
click at [471, 283] on span "REAGENDADO" at bounding box center [477, 284] width 31 height 6
click at [432, 229] on div "Quando um usuário adiciona remove adiciona uma tag em lead contato empresa lead…" at bounding box center [455, 231] width 110 height 13
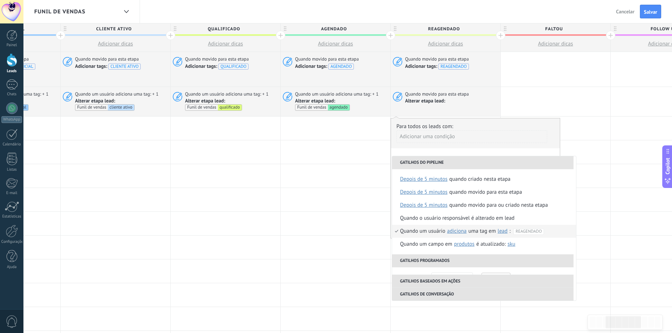
click at [432, 229] on div "Quando um usuário adiciona remove adiciona uma tag em lead contato empresa lead…" at bounding box center [477, 231] width 154 height 13
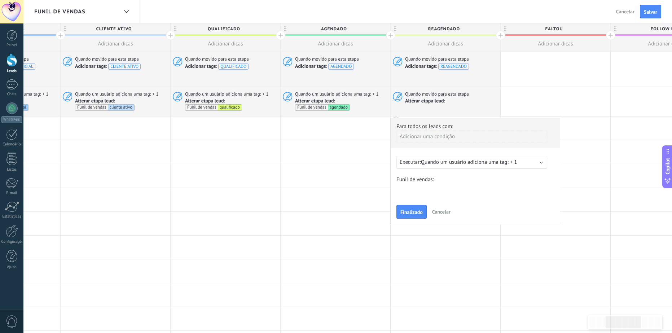
click at [0, 0] on div "Contato inicial cliente ativo qualificado agendado reagendado faltou follow up …" at bounding box center [0, 0] width 0 height 0
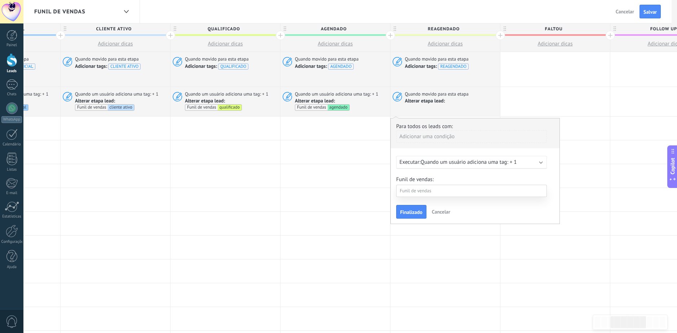
click at [0, 0] on label "reagendado" at bounding box center [0, 0] width 0 height 0
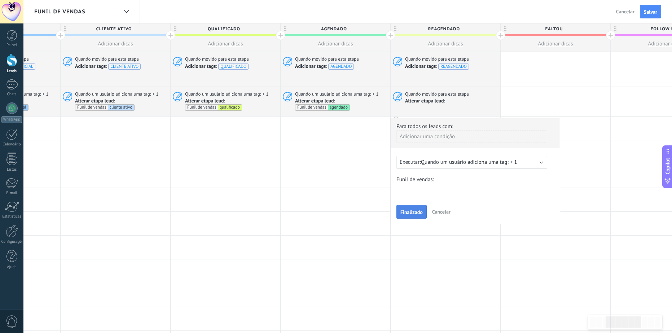
click at [415, 212] on span "Finalizado" at bounding box center [411, 212] width 22 height 5
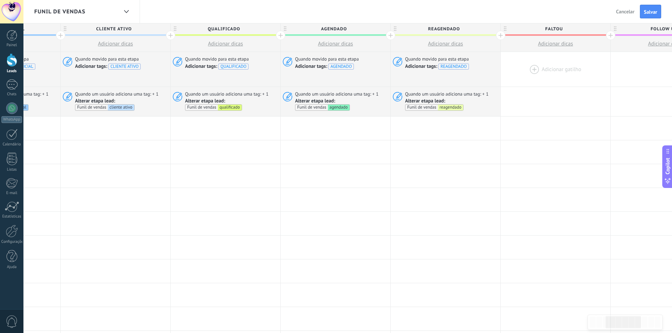
click at [539, 64] on div at bounding box center [556, 69] width 110 height 35
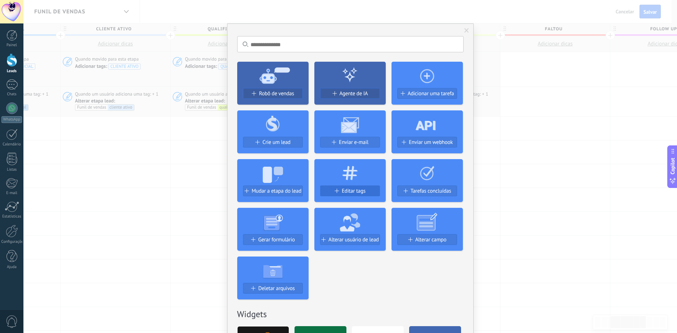
click at [345, 192] on span "Editar tags" at bounding box center [354, 191] width 24 height 6
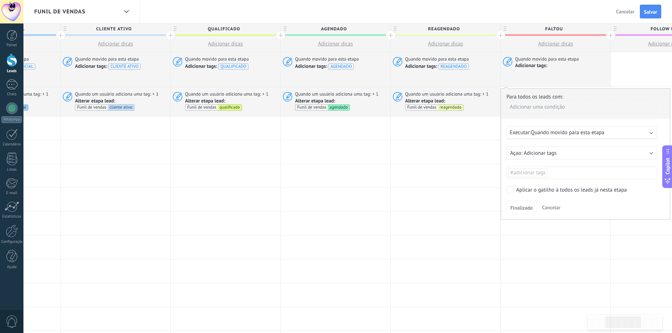
click at [550, 174] on ul "#adicionar tags" at bounding box center [582, 173] width 149 height 10
type input "******"
click at [544, 187] on span "FALTOU" at bounding box center [546, 186] width 22 height 10
click at [610, 201] on div "Finalizado Cancelar" at bounding box center [585, 207] width 158 height 13
click at [520, 210] on button "Finalizado" at bounding box center [521, 208] width 30 height 14
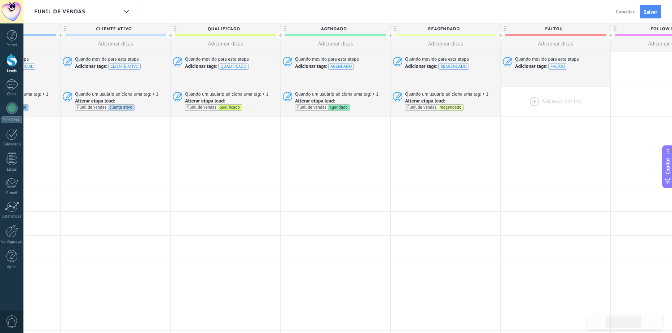
click at [555, 105] on div at bounding box center [556, 101] width 110 height 29
click at [539, 100] on div at bounding box center [556, 101] width 110 height 29
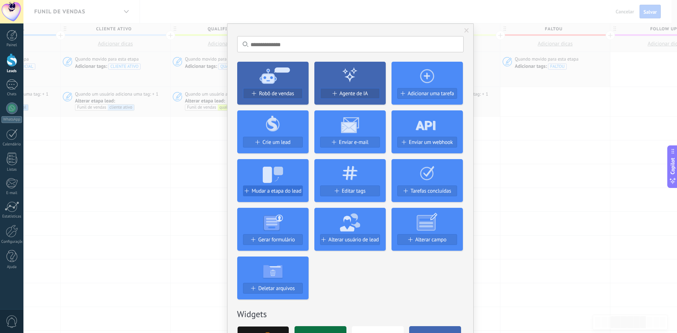
click at [277, 190] on span "Mudar a etapa do lead" at bounding box center [277, 191] width 50 height 6
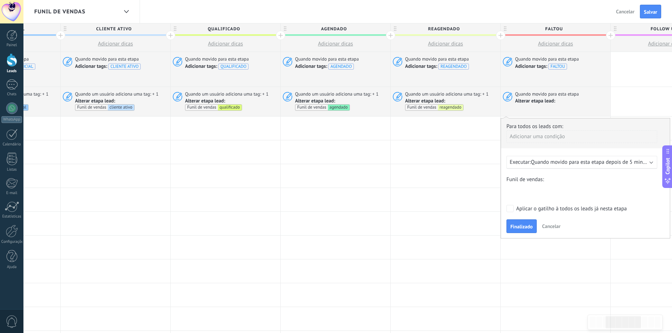
click at [564, 165] on span "Quando movido para esta etapa depois de 5 minutos" at bounding box center [592, 162] width 122 height 7
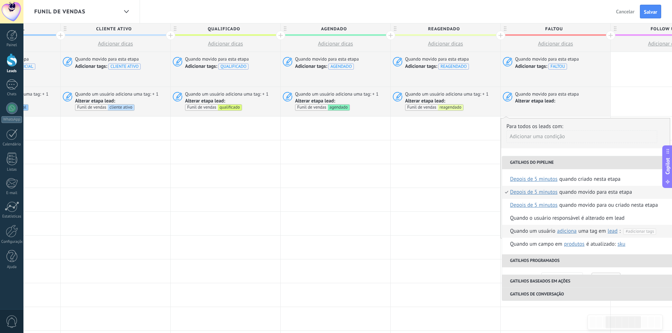
click at [638, 231] on span "#adicionar tags" at bounding box center [640, 231] width 28 height 5
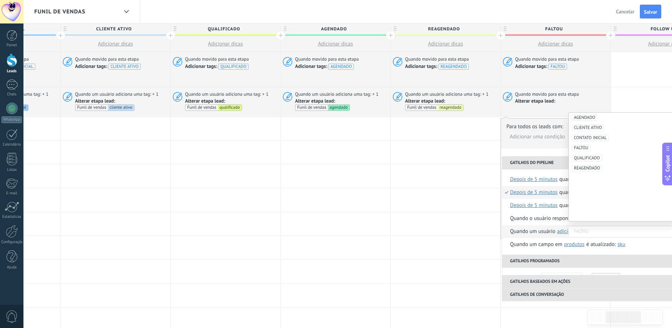
click at [582, 147] on span "FALTOU" at bounding box center [581, 148] width 19 height 6
click at [545, 227] on div "Quando um usuário adiciona remove adiciona uma tag em lead contato empresa lead…" at bounding box center [565, 231] width 110 height 13
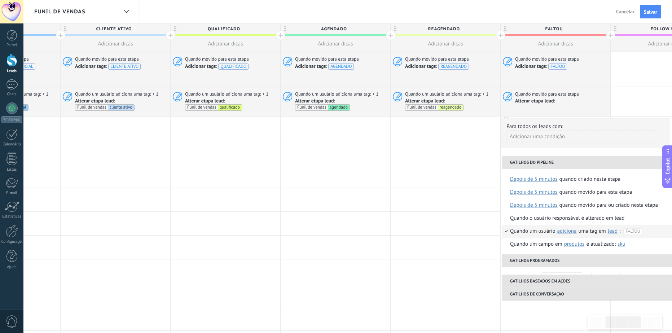
click at [524, 232] on div "Quando um usuário adiciona remove adiciona uma tag em lead contato empresa lead…" at bounding box center [581, 231] width 143 height 13
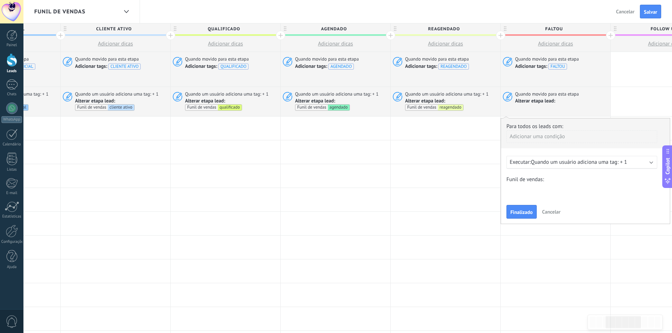
click at [0, 0] on div "Contato inicial cliente ativo qualificado agendado reagendado faltou follow up …" at bounding box center [0, 0] width 0 height 0
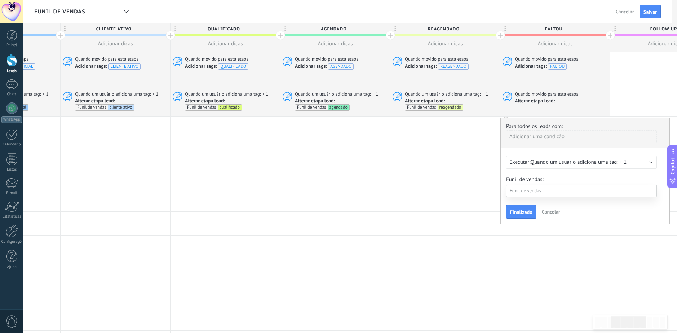
click at [0, 0] on label "faltou" at bounding box center [0, 0] width 0 height 0
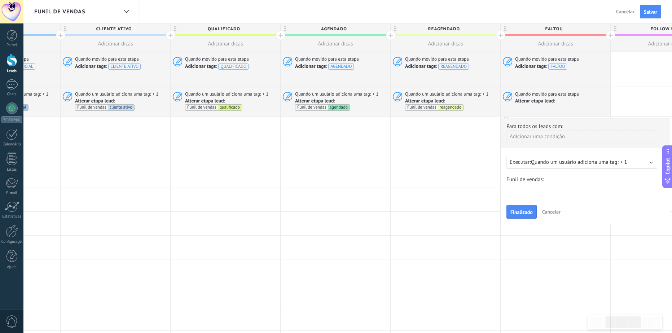
drag, startPoint x: 566, startPoint y: 180, endPoint x: 539, endPoint y: 218, distance: 46.9
click at [531, 205] on form "Funil de vendas: Contato inicial cliente ativo qualificado agendado reagendado …" at bounding box center [585, 197] width 158 height 42
click at [530, 211] on span "Finalizado" at bounding box center [521, 212] width 22 height 5
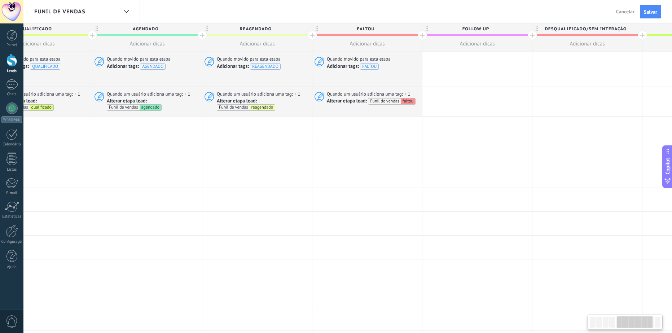
drag, startPoint x: 536, startPoint y: 134, endPoint x: 383, endPoint y: 109, distance: 155.4
click at [338, 143] on div "**********" at bounding box center [257, 310] width 1210 height 517
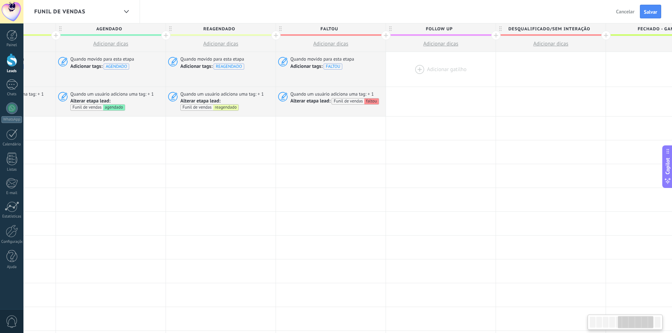
click at [447, 66] on div at bounding box center [441, 69] width 110 height 35
click at [427, 68] on div at bounding box center [441, 69] width 110 height 35
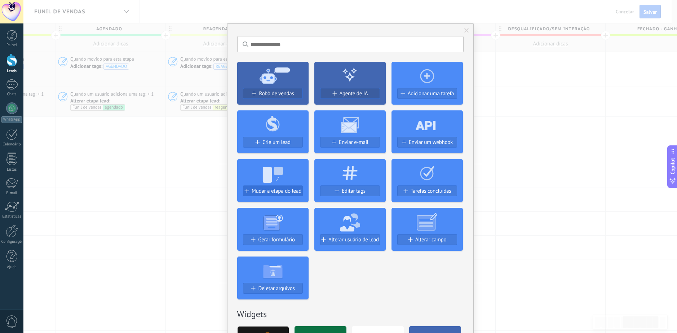
click at [293, 192] on span "Mudar a etapa do lead" at bounding box center [277, 191] width 50 height 6
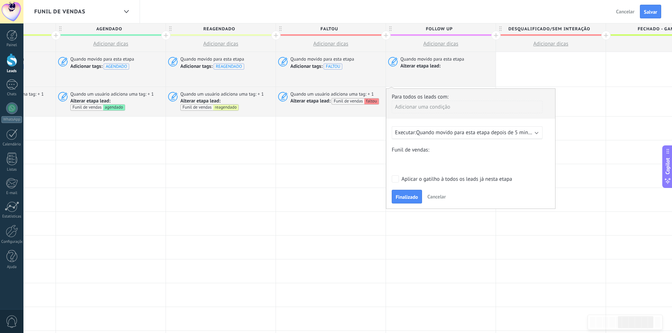
click at [0, 0] on div "Contato inicial cliente ativo qualificado agendado reagendado faltou follow up …" at bounding box center [0, 0] width 0 height 0
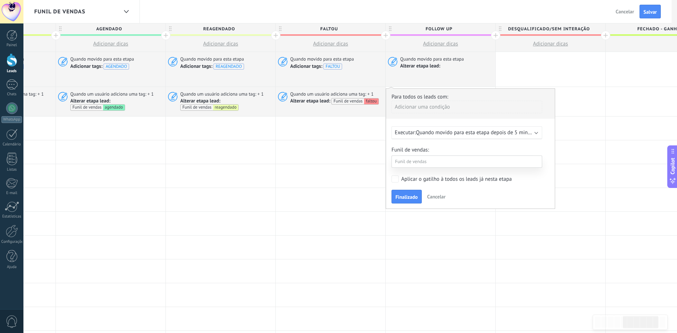
click at [0, 0] on label "follow up" at bounding box center [0, 0] width 0 height 0
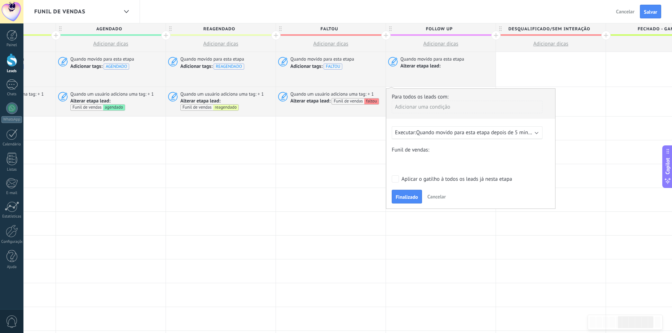
click at [487, 134] on span "Quando movido para esta etapa depois de 5 minutos" at bounding box center [477, 132] width 122 height 7
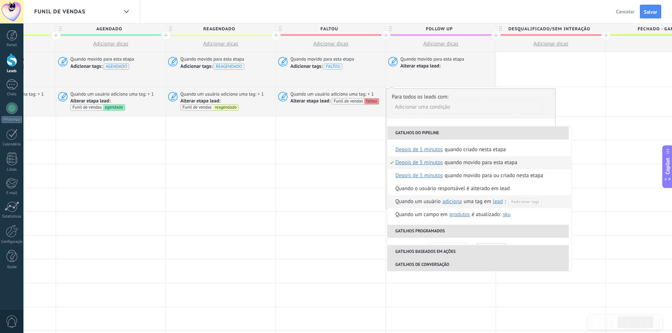
click at [522, 201] on span "#adicionar tags" at bounding box center [525, 201] width 28 height 5
type input "*********"
click at [500, 214] on span "FOLLOW UP" at bounding box center [492, 214] width 26 height 8
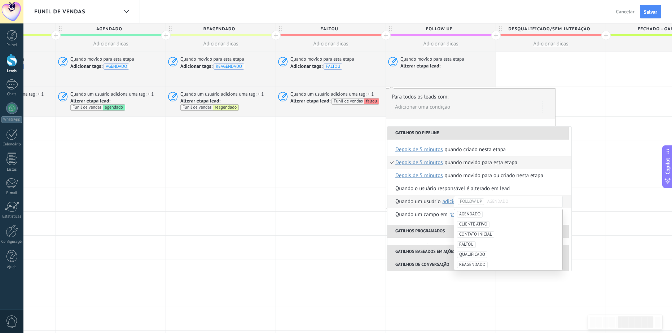
click at [411, 199] on div "Quando um usuário adiciona remove adiciona uma tag em lead contato empresa lead…" at bounding box center [450, 201] width 110 height 13
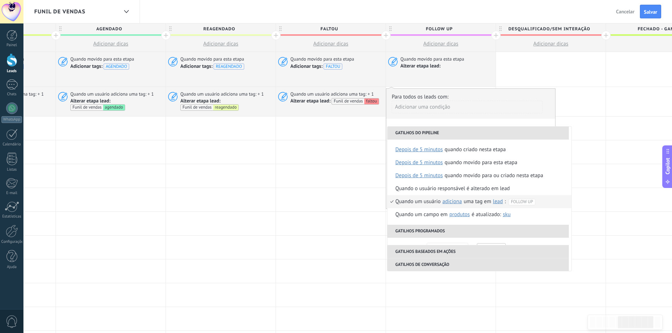
click at [412, 202] on div "Quando um usuário adiciona remove adiciona uma tag em lead contato empresa lead…" at bounding box center [470, 201] width 150 height 13
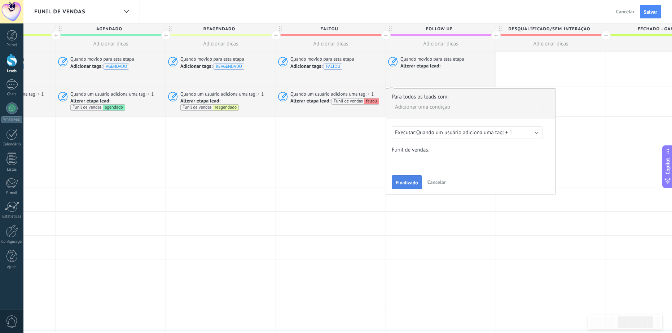
click at [411, 181] on span "Finalizado" at bounding box center [407, 182] width 22 height 5
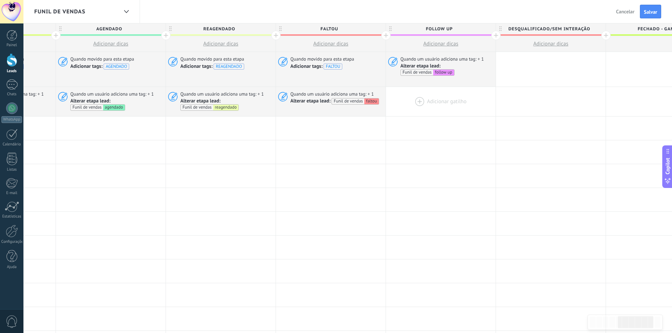
click at [435, 102] on div at bounding box center [441, 101] width 110 height 29
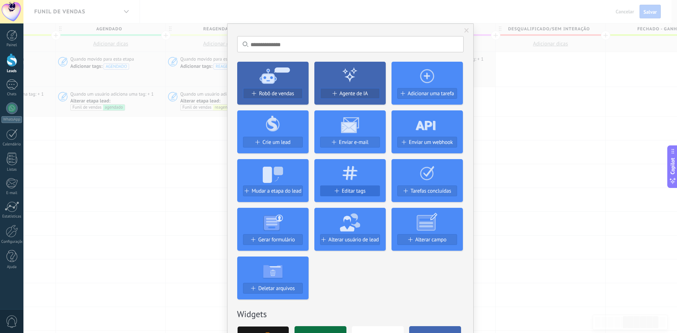
click at [340, 189] on div "Editar tags" at bounding box center [350, 191] width 59 height 6
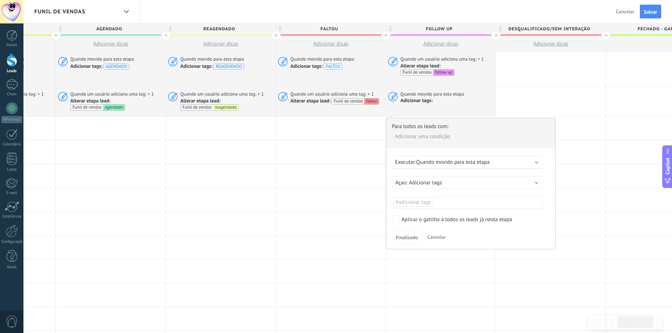
click at [439, 201] on ul "#adicionar tags" at bounding box center [467, 202] width 149 height 10
type input "*********"
click at [491, 226] on div "Para todos os leads com: Adicionar uma condição Executar: Quando movido para es…" at bounding box center [471, 183] width 170 height 131
click at [402, 230] on button "Finalizado" at bounding box center [407, 237] width 30 height 14
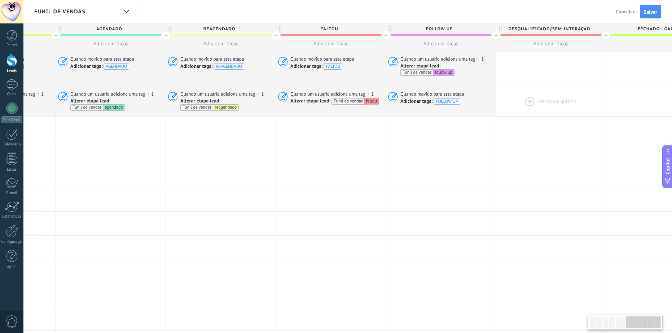
scroll to position [0, 678]
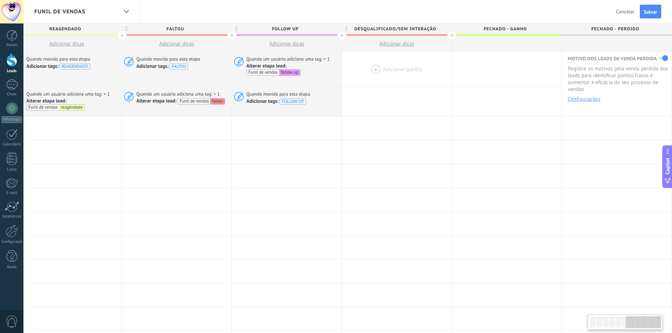
drag, startPoint x: 429, startPoint y: 104, endPoint x: 418, endPoint y: 80, distance: 25.3
click at [401, 102] on div at bounding box center [397, 101] width 110 height 29
click at [405, 70] on div at bounding box center [397, 69] width 110 height 35
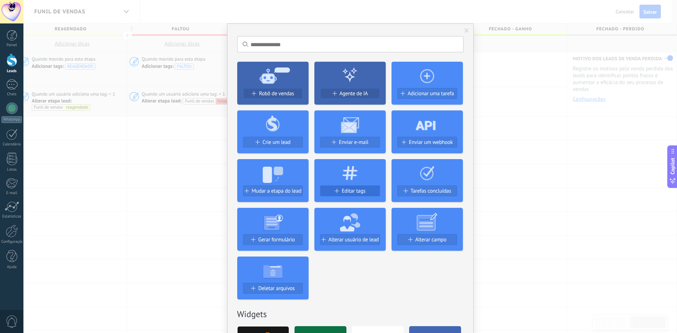
click at [339, 190] on div "Editar tags" at bounding box center [350, 191] width 59 height 6
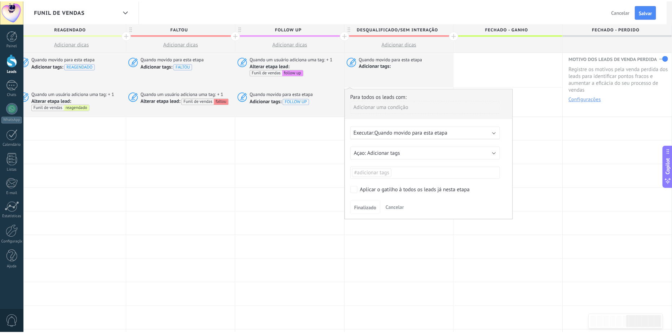
scroll to position [0, 673]
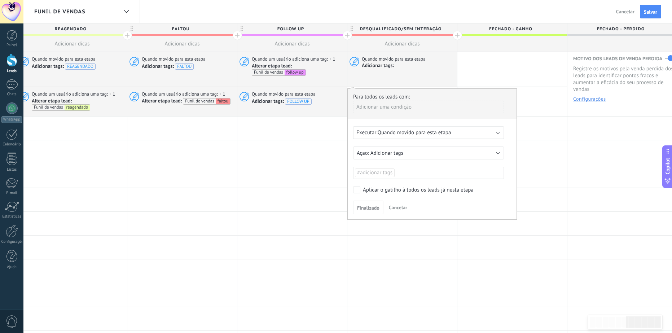
click at [401, 175] on ul "#adicionar tags" at bounding box center [428, 173] width 149 height 10
type input "**********"
click at [459, 210] on div "Finalizado Cancelar" at bounding box center [432, 207] width 158 height 13
click at [364, 209] on span "Finalizado" at bounding box center [368, 207] width 22 height 5
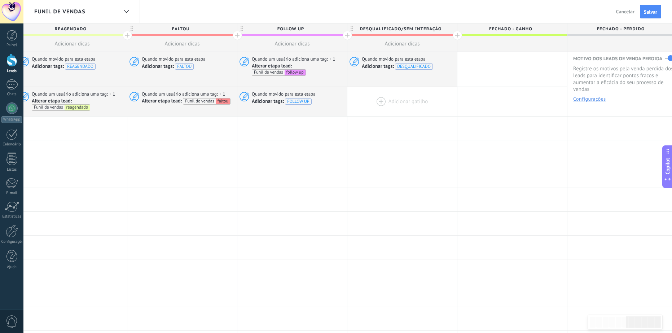
click at [408, 101] on div at bounding box center [402, 101] width 110 height 29
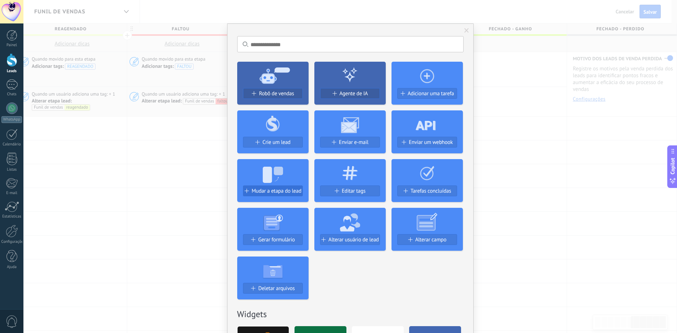
click at [283, 188] on button "Mudar a etapa do lead" at bounding box center [273, 190] width 60 height 11
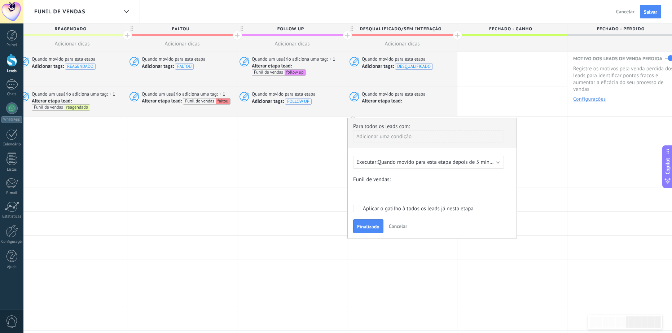
click at [0, 0] on div "Contato inicial cliente ativo qualificado agendado reagendado faltou follow up …" at bounding box center [0, 0] width 0 height 0
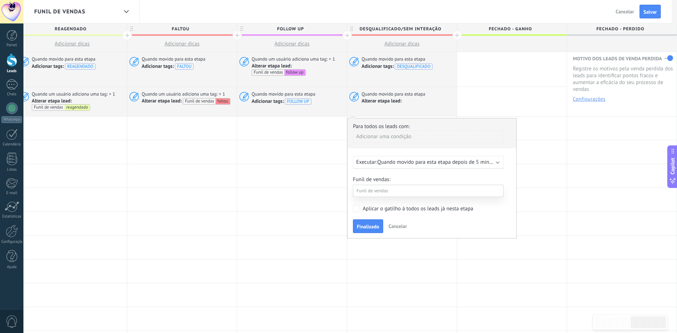
click at [0, 0] on label "desqualificado/sem interação" at bounding box center [0, 0] width 0 height 0
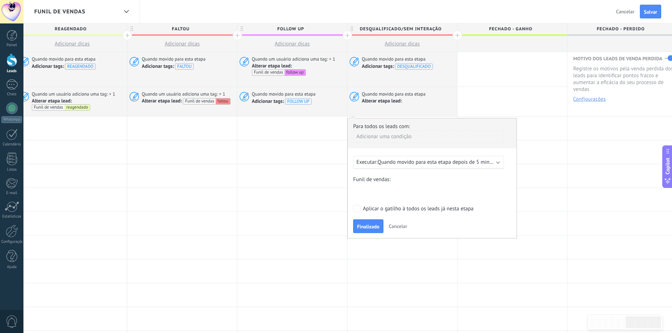
click at [448, 162] on span "Quando movido para esta etapa depois de 5 minutos" at bounding box center [439, 162] width 122 height 7
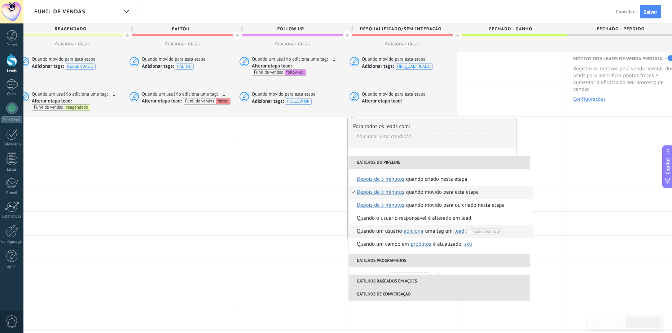
click at [493, 230] on span "#adicionar tags" at bounding box center [486, 231] width 28 height 5
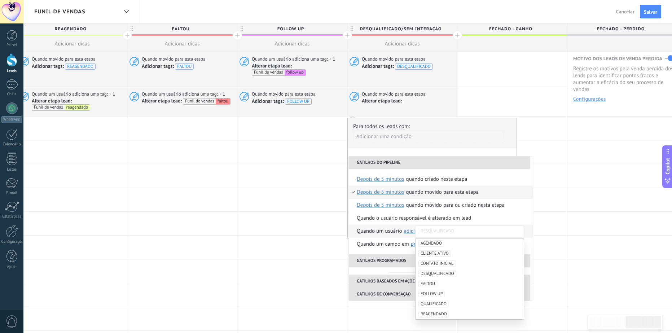
click at [435, 271] on span "DESQUALIFICADO" at bounding box center [437, 274] width 38 height 6
click at [380, 229] on div "Quando um usuário adiciona remove adiciona uma tag em lead contato empresa lead…" at bounding box center [412, 231] width 110 height 13
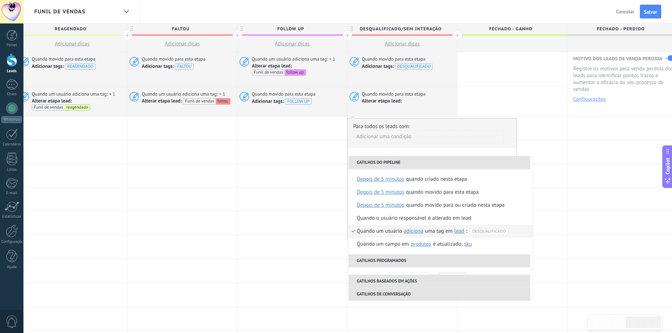
click at [381, 230] on div "Quando um usuário adiciona remove adiciona uma tag em lead contato empresa lead…" at bounding box center [438, 231] width 162 height 13
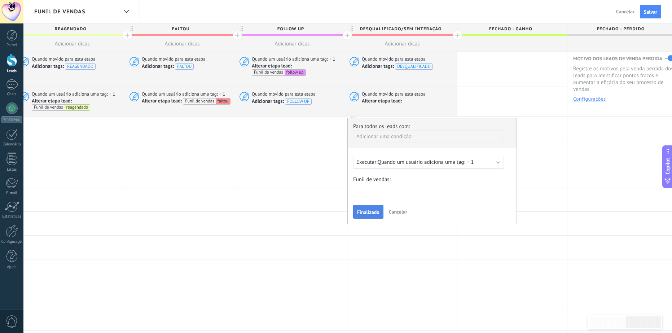
click at [370, 207] on button "Finalizado" at bounding box center [368, 212] width 30 height 14
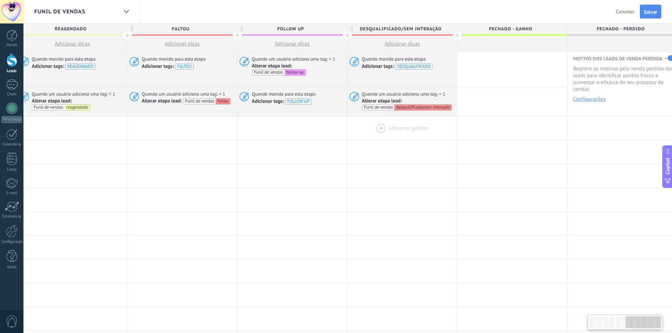
scroll to position [0, 678]
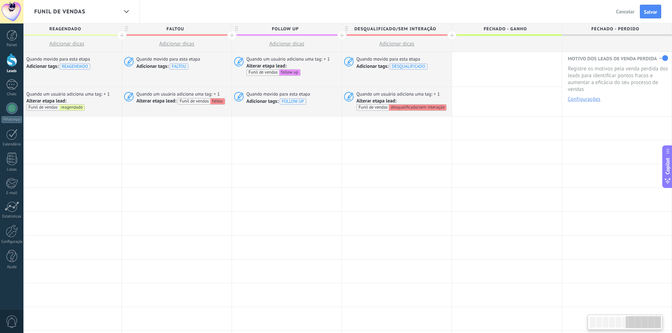
drag, startPoint x: 430, startPoint y: 127, endPoint x: 385, endPoint y: 89, distance: 59.2
click at [348, 132] on div "**********" at bounding box center [67, 310] width 1210 height 517
click at [483, 74] on div at bounding box center [507, 69] width 110 height 35
click at [488, 66] on div at bounding box center [507, 69] width 110 height 35
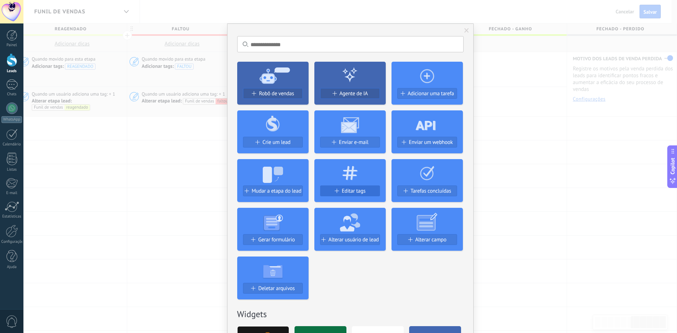
click at [345, 192] on span "Editar tags" at bounding box center [354, 191] width 24 height 6
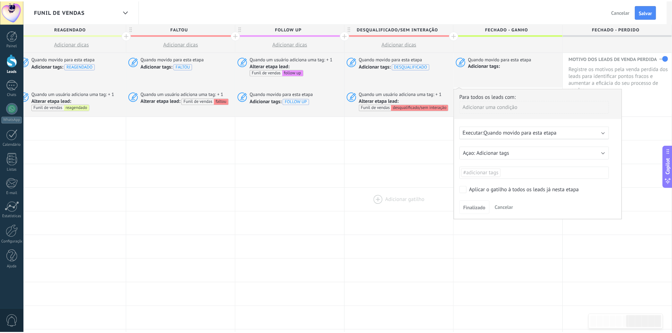
scroll to position [0, 673]
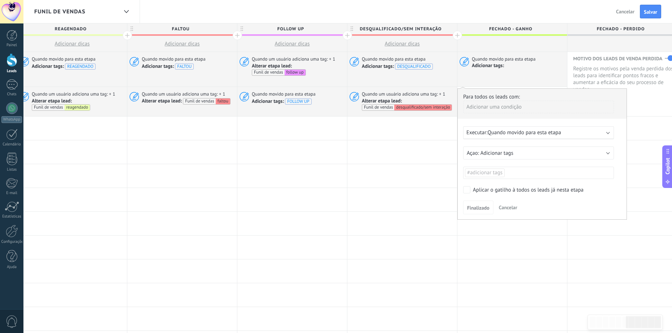
click at [509, 172] on ul "#adicionar tags" at bounding box center [538, 173] width 149 height 10
type input "*****"
click at [508, 184] on span "GANHO" at bounding box center [502, 186] width 22 height 10
click at [575, 198] on div "Para todos os leads com: Adicionar uma condição Executar: Quando movido para es…" at bounding box center [542, 153] width 170 height 131
click at [470, 206] on span "Finalizado" at bounding box center [478, 207] width 22 height 5
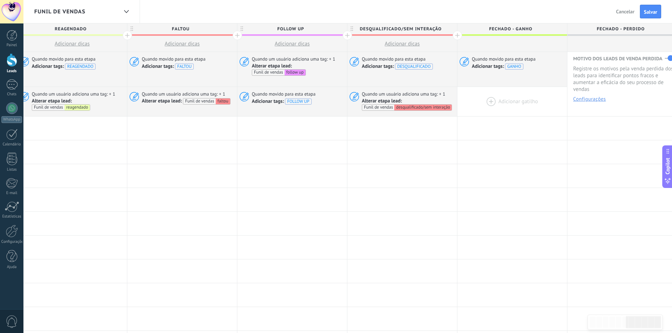
click at [496, 101] on div at bounding box center [512, 101] width 110 height 29
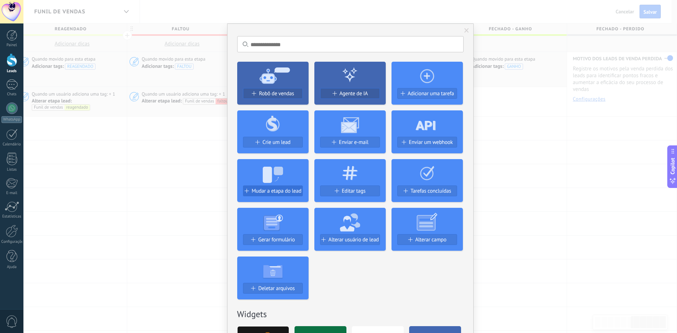
click at [287, 187] on button "Mudar a etapa do lead" at bounding box center [273, 190] width 60 height 11
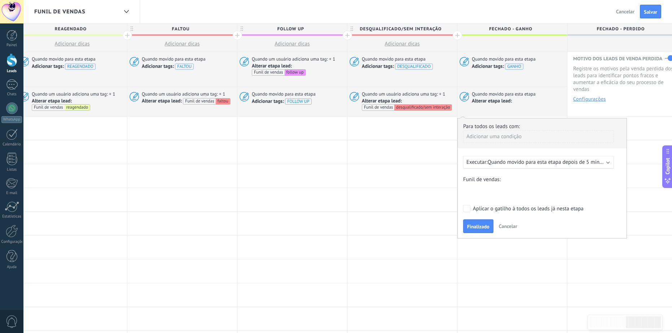
click at [0, 0] on div "Contato inicial cliente ativo qualificado agendado reagendado faltou follow up …" at bounding box center [0, 0] width 0 height 0
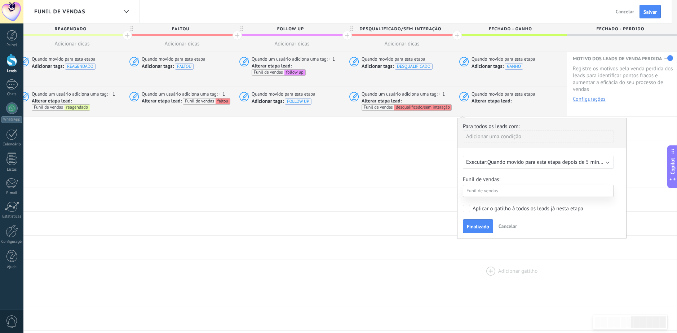
click at [0, 0] on label "Fechado - ganho" at bounding box center [0, 0] width 0 height 0
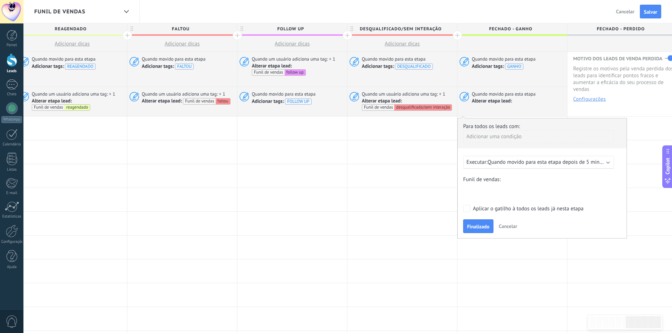
click at [553, 157] on div "Executar: Quando movido para esta etapa depois de 5 minutos" at bounding box center [538, 162] width 151 height 13
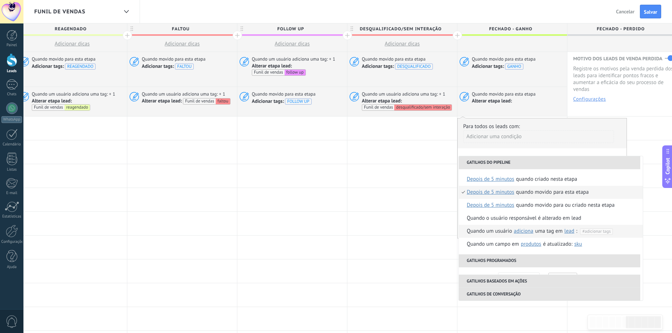
click at [605, 229] on span "#adicionar tags" at bounding box center [596, 231] width 28 height 5
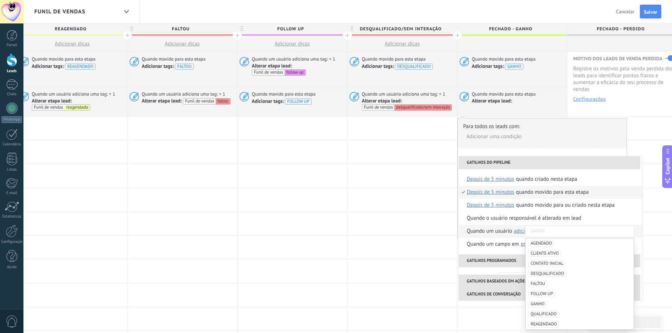
click at [536, 304] on span "GANHO" at bounding box center [538, 304] width 18 height 6
click at [488, 230] on div "Quando um usuário adiciona remove adiciona uma tag em lead contato empresa lead…" at bounding box center [522, 231] width 110 height 13
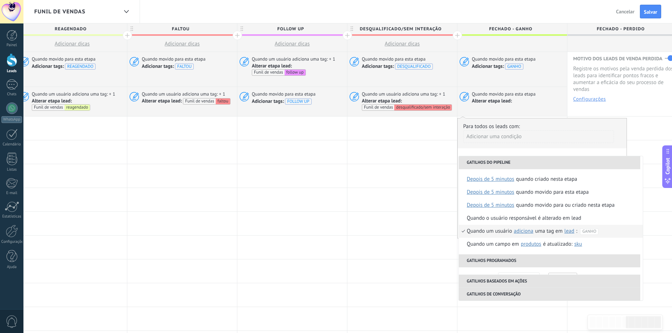
click at [488, 230] on div "Quando um usuário adiciona remove adiciona uma tag em lead contato empresa lead…" at bounding box center [538, 231] width 142 height 13
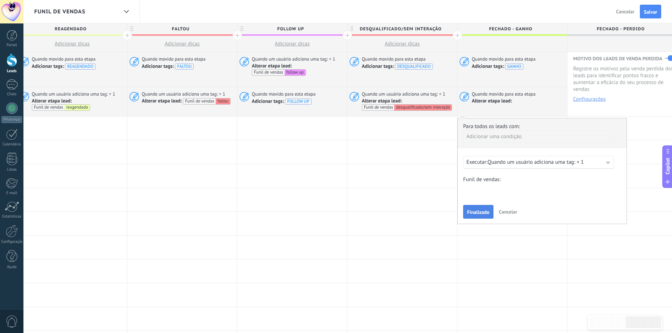
click at [475, 208] on button "Finalizado" at bounding box center [478, 212] width 30 height 14
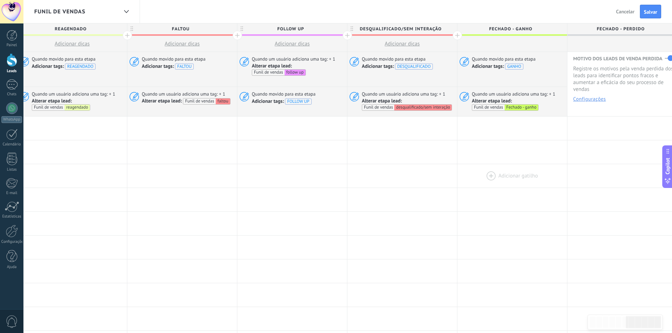
scroll to position [0, 678]
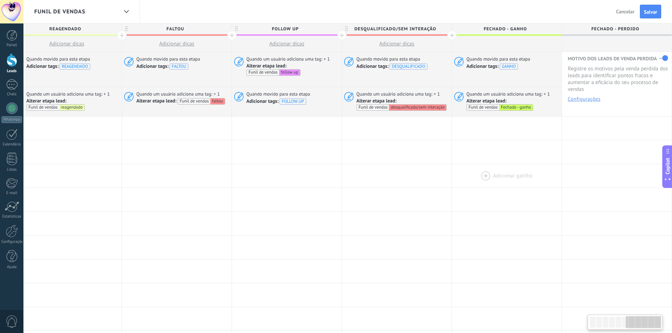
drag, startPoint x: 559, startPoint y: 175, endPoint x: 475, endPoint y: 183, distance: 84.1
click at [475, 183] on div at bounding box center [507, 175] width 110 height 23
click at [608, 127] on div at bounding box center [617, 128] width 110 height 23
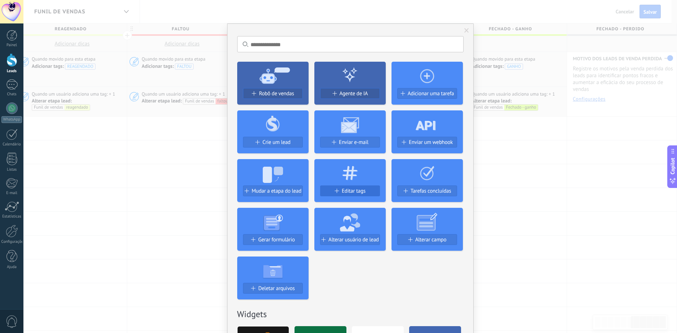
click at [346, 189] on span "Editar tags" at bounding box center [354, 191] width 24 height 6
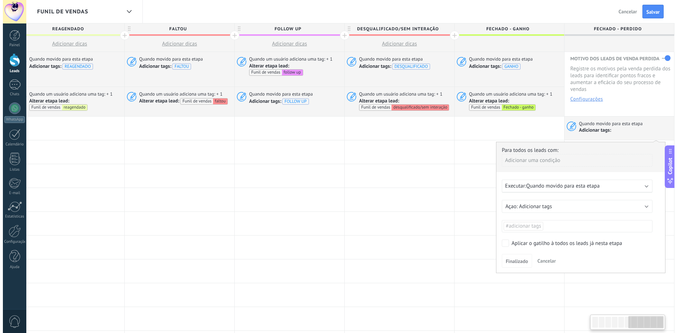
scroll to position [0, 673]
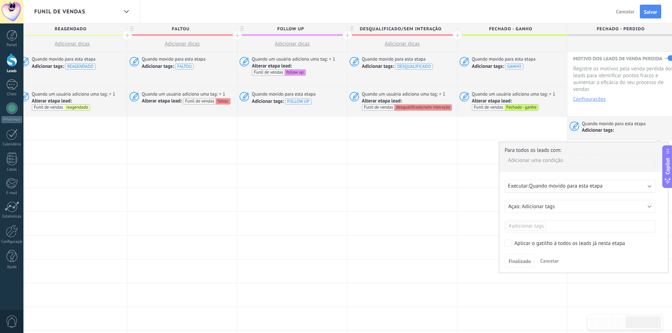
click at [558, 225] on ul "#adicionar tags" at bounding box center [580, 226] width 149 height 10
type input "*******"
click at [549, 240] on span "PERDIDO" at bounding box center [546, 239] width 26 height 10
click at [609, 248] on div "Para todos os leads com: Adicionar uma condição Executar: Quando movido para es…" at bounding box center [584, 207] width 170 height 131
click at [519, 260] on span "Finalizado" at bounding box center [520, 261] width 22 height 5
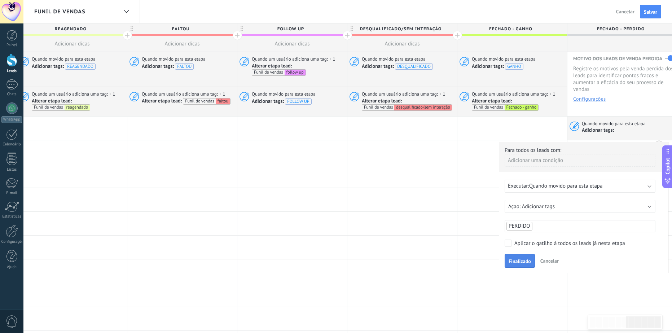
click at [519, 260] on span "Finalizado" at bounding box center [520, 261] width 22 height 5
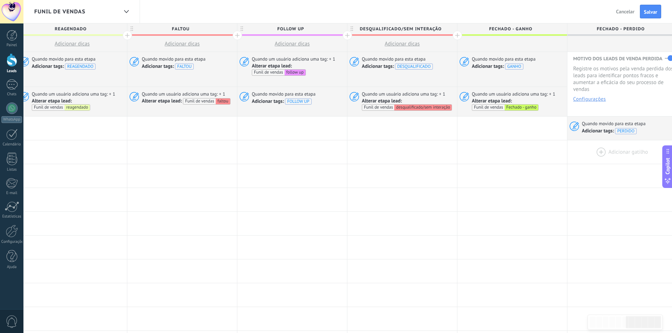
click at [596, 159] on div at bounding box center [622, 151] width 110 height 23
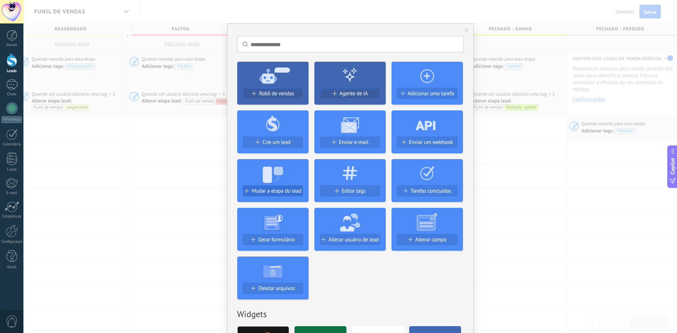
click at [267, 189] on span "Mudar a etapa do lead" at bounding box center [277, 191] width 50 height 6
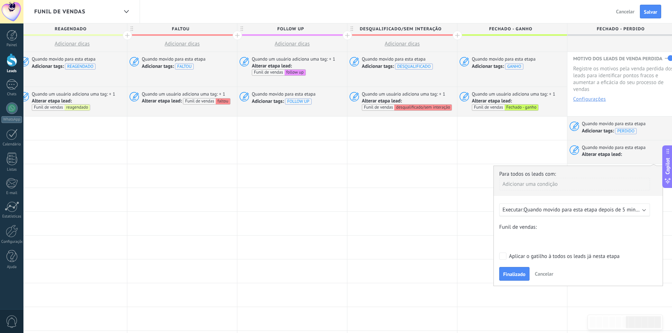
click at [0, 0] on div "Contato inicial cliente ativo qualificado agendado reagendado faltou follow up …" at bounding box center [0, 0] width 0 height 0
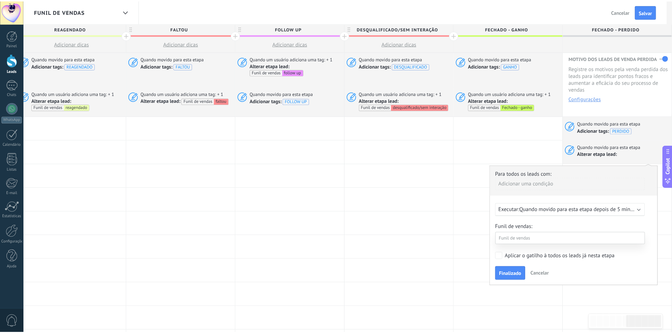
scroll to position [72, 0]
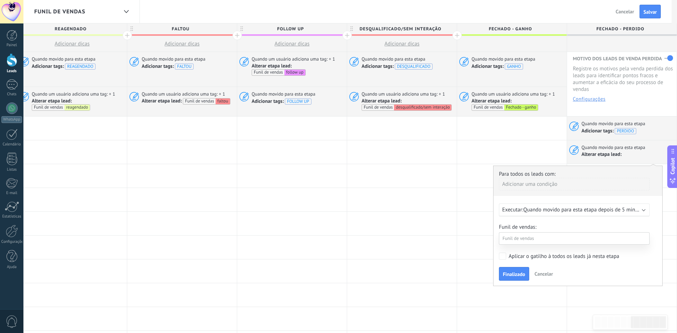
click at [0, 0] on label "Fechado - perdido" at bounding box center [0, 0] width 0 height 0
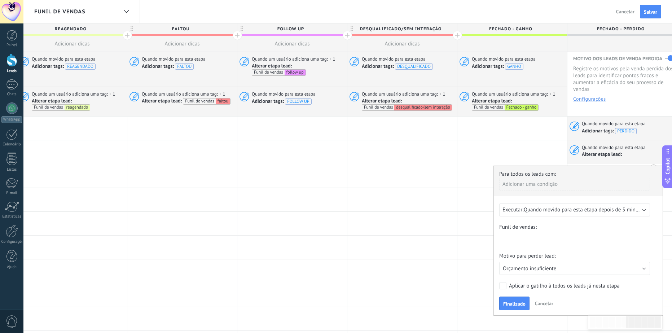
click at [576, 205] on div "Executar: Quando movido para esta etapa depois de 5 minutos" at bounding box center [574, 209] width 151 height 13
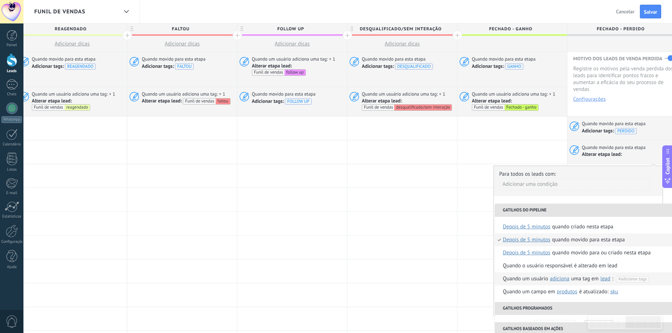
click at [633, 279] on span "#adicionar tags" at bounding box center [632, 278] width 28 height 5
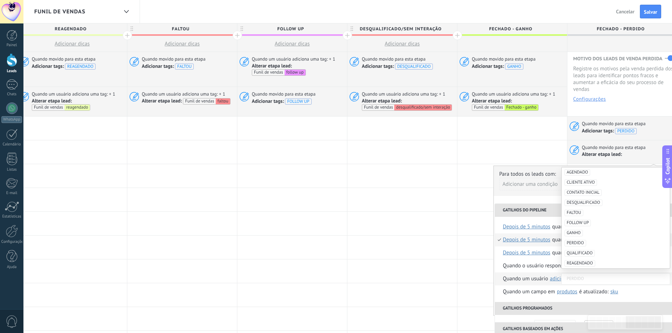
click at [570, 240] on span "PERDIDO" at bounding box center [576, 243] width 22 height 6
click at [521, 277] on div "Quando um usuário adiciona remove adiciona uma tag em lead contato empresa lead…" at bounding box center [558, 278] width 110 height 13
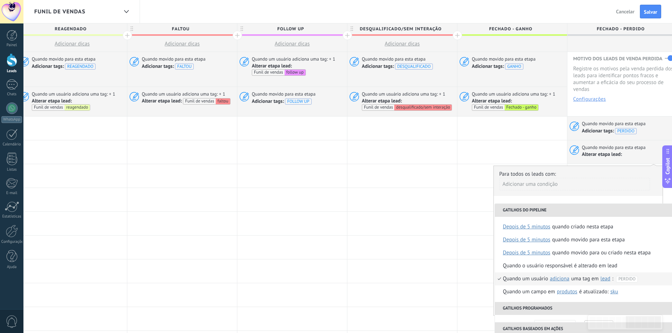
click at [521, 277] on div "Quando um usuário adiciona remove adiciona uma tag em lead contato empresa lead…" at bounding box center [575, 278] width 145 height 13
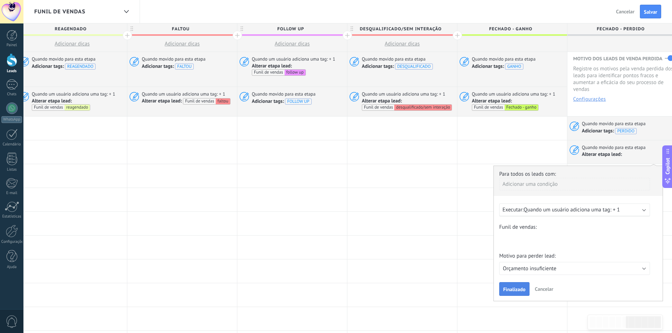
click at [519, 291] on span "Finalizado" at bounding box center [514, 289] width 22 height 5
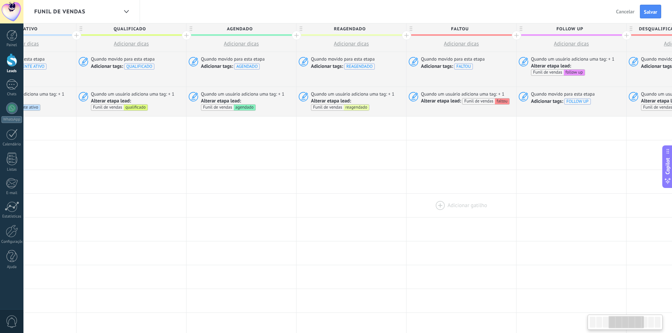
drag, startPoint x: 233, startPoint y: 191, endPoint x: 619, endPoint y: 213, distance: 386.7
click at [660, 222] on div "**********" at bounding box center [351, 313] width 1210 height 523
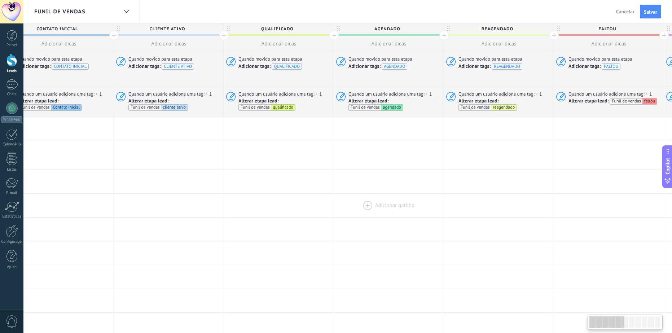
scroll to position [0, 0]
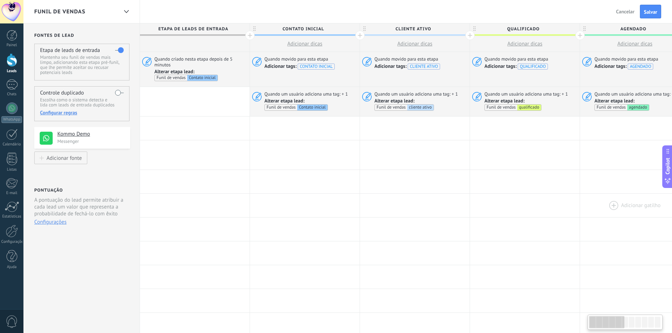
drag, startPoint x: 210, startPoint y: 184, endPoint x: 584, endPoint y: 193, distance: 374.2
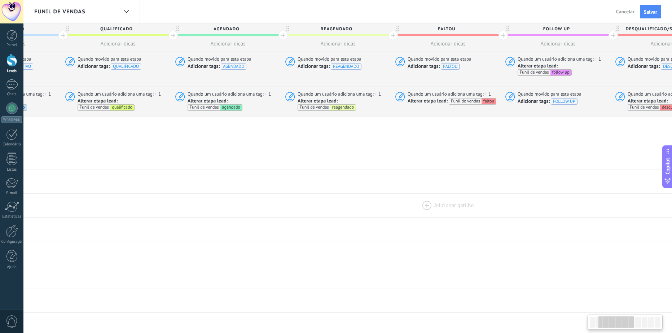
drag, startPoint x: 393, startPoint y: 211, endPoint x: 324, endPoint y: 202, distance: 69.2
click at [10, 206] on body ".abecls-1,.abecls-2{fill-rule:evenodd}.abecls-2{fill:#fff} .abhcls-1{fill:none}…" at bounding box center [336, 166] width 672 height 333
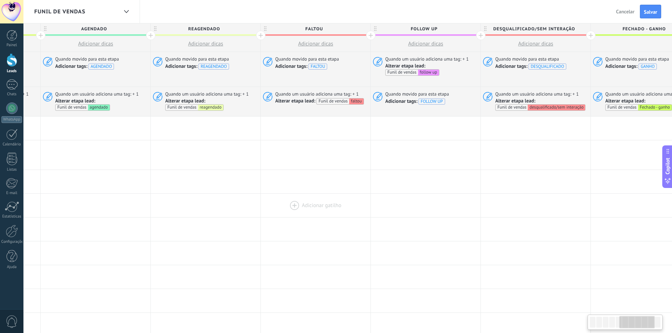
scroll to position [0, 678]
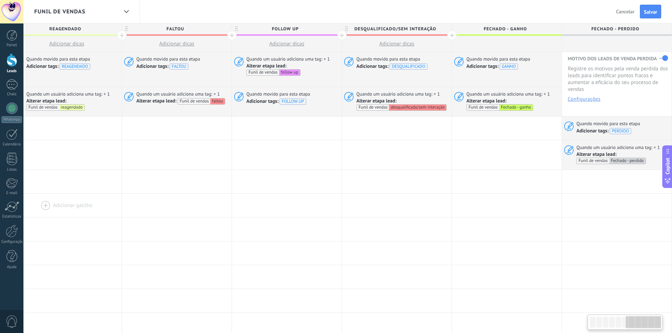
drag, startPoint x: 469, startPoint y: 207, endPoint x: 51, endPoint y: 208, distance: 417.8
click at [55, 214] on div "Adicionar gatilho Adicionar gatilho Adicionar gatilho Adicionar gatilho Adicion…" at bounding box center [67, 206] width 1210 height 24
drag, startPoint x: 505, startPoint y: 208, endPoint x: 223, endPoint y: 182, distance: 282.9
click at [672, 190] on html ".abecls-1,.abecls-2{fill-rule:evenodd}.abecls-2{fill:#fff} .abhcls-1{fill:none}…" at bounding box center [336, 166] width 672 height 333
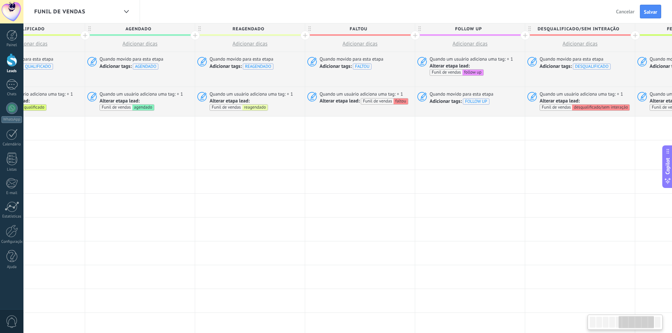
scroll to position [0, 579]
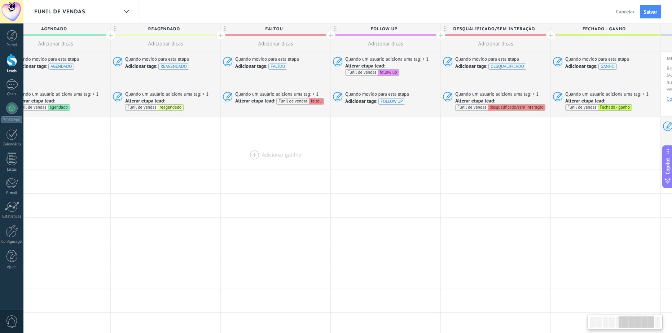
drag, startPoint x: 385, startPoint y: 175, endPoint x: 292, endPoint y: 165, distance: 92.9
click at [0, 192] on html ".abecls-1,.abecls-2{fill-rule:evenodd}.abecls-2{fill:#fff} .abhcls-1{fill:none}…" at bounding box center [336, 166] width 672 height 333
click at [647, 9] on span "Salvar" at bounding box center [650, 11] width 13 height 5
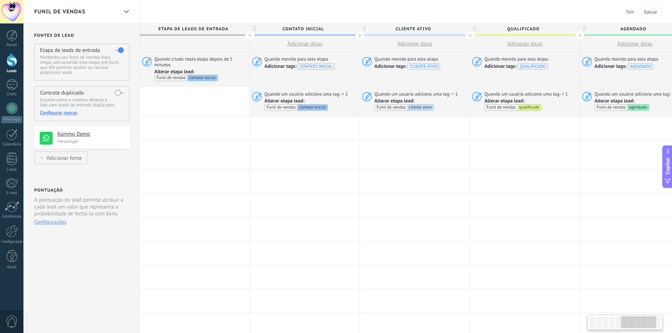
scroll to position [0, 579]
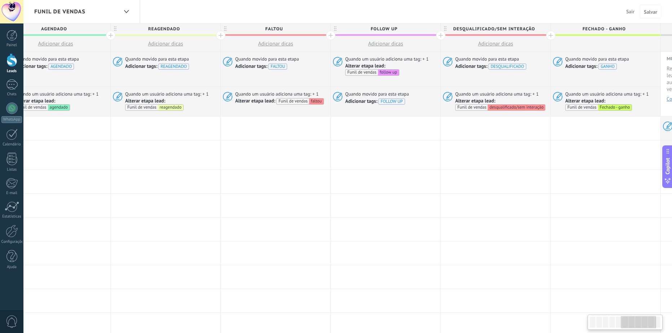
click at [386, 4] on div "Funil de vendas Sair Cancelar Salvar" at bounding box center [347, 11] width 649 height 23
click at [9, 13] on div at bounding box center [11, 11] width 23 height 23
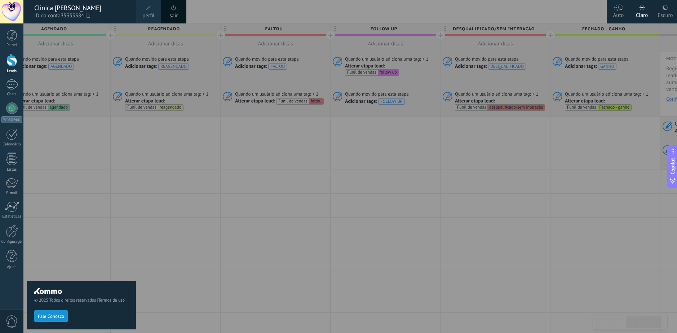
click at [181, 7] on div "sair" at bounding box center [173, 11] width 25 height 23
